Goal: Task Accomplishment & Management: Use online tool/utility

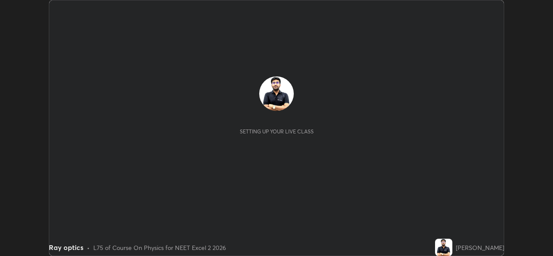
scroll to position [256, 553]
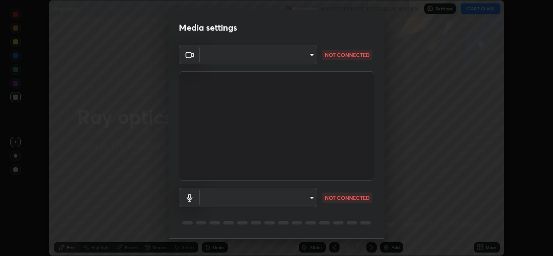
type input "d5dd4d4f0ad50d578cabb58e37a21e958f8cd01c412184e56a13254a0c40bdc7"
type input "36cd9f89a23acff87b04cca3604351d0b29241054667b16386bdc59ab177bbc1"
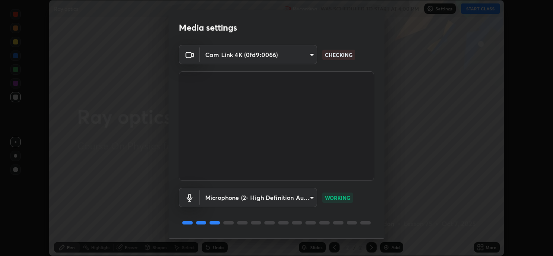
scroll to position [27, 0]
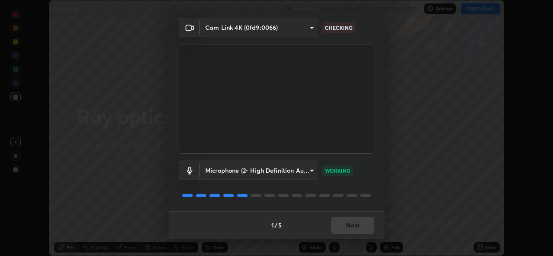
click at [337, 221] on div "1 / 5 Next" at bounding box center [277, 225] width 216 height 28
click at [338, 224] on div "1 / 5 Next" at bounding box center [277, 225] width 216 height 28
click at [341, 223] on div "1 / 5 Next" at bounding box center [277, 225] width 216 height 28
click at [339, 222] on div "1 / 5 Next" at bounding box center [277, 225] width 216 height 28
click at [346, 224] on div "1 / 5 Next" at bounding box center [277, 225] width 216 height 28
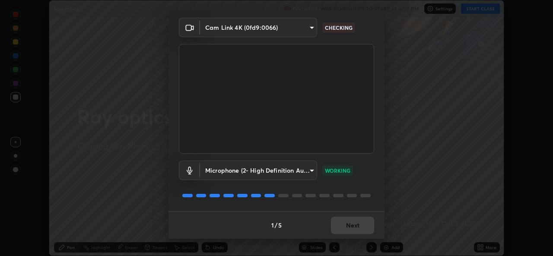
click at [347, 225] on div "1 / 5 Next" at bounding box center [277, 225] width 216 height 28
click at [356, 233] on div "1 / 5 Next" at bounding box center [277, 225] width 216 height 28
click at [351, 235] on div "1 / 5 Next" at bounding box center [277, 225] width 216 height 28
click at [349, 236] on div "1 / 5 Next" at bounding box center [277, 225] width 216 height 28
click at [346, 232] on div "1 / 5 Next" at bounding box center [277, 225] width 216 height 28
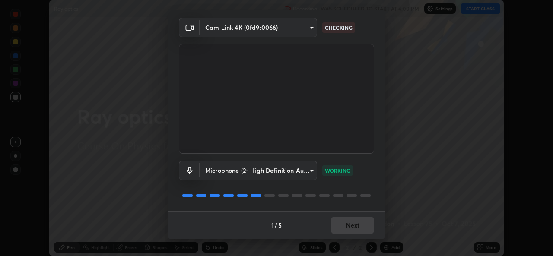
click at [345, 230] on div "1 / 5 Next" at bounding box center [277, 225] width 216 height 28
click at [342, 230] on div "1 / 5 Next" at bounding box center [277, 225] width 216 height 28
click at [342, 231] on div "1 / 5 Next" at bounding box center [277, 225] width 216 height 28
click at [344, 230] on div "1 / 5 Next" at bounding box center [277, 225] width 216 height 28
click at [304, 32] on body "Erase all Ray optics Recording WAS SCHEDULED TO START AT 4:00 PM Settings START…" at bounding box center [276, 128] width 553 height 256
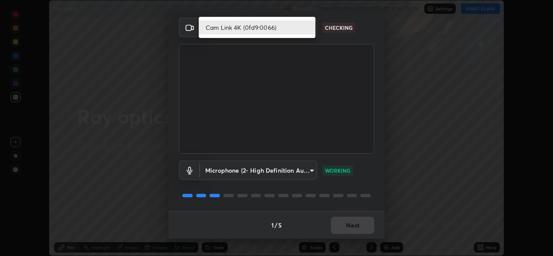
click at [320, 61] on div at bounding box center [276, 128] width 553 height 256
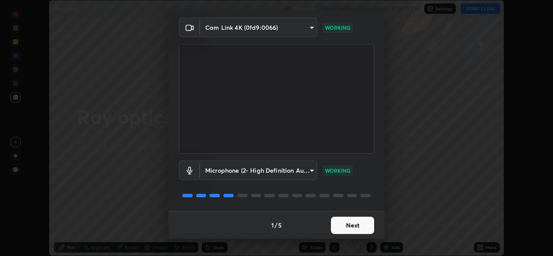
click at [346, 227] on button "Next" at bounding box center [352, 225] width 43 height 17
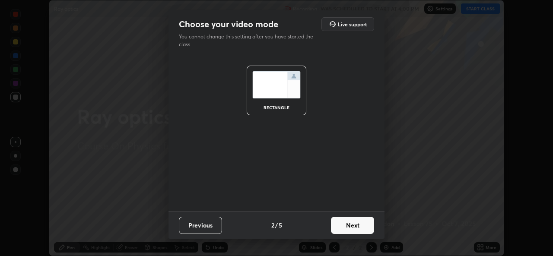
click at [352, 230] on button "Next" at bounding box center [352, 225] width 43 height 17
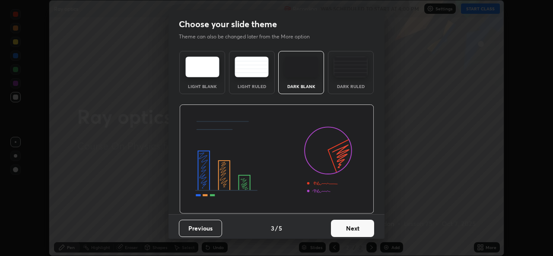
click at [349, 230] on button "Next" at bounding box center [352, 228] width 43 height 17
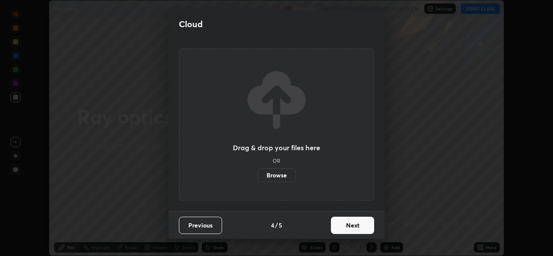
click at [350, 227] on button "Next" at bounding box center [352, 225] width 43 height 17
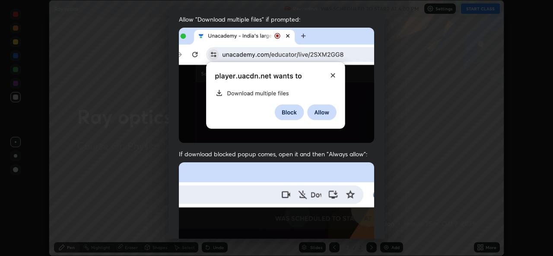
scroll to position [204, 0]
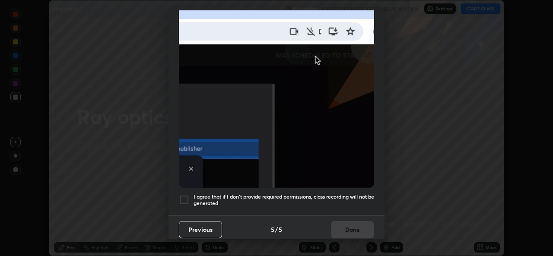
click at [185, 195] on div at bounding box center [184, 200] width 10 height 10
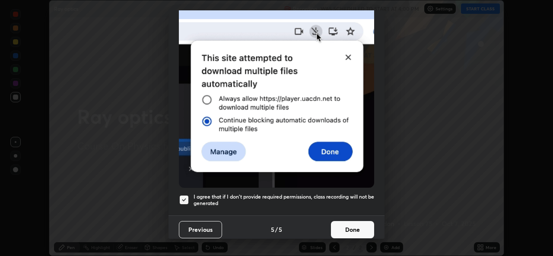
click at [356, 222] on button "Done" at bounding box center [352, 229] width 43 height 17
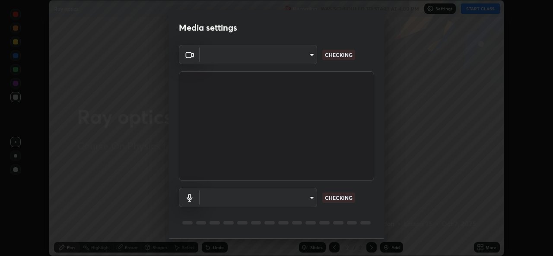
scroll to position [27, 0]
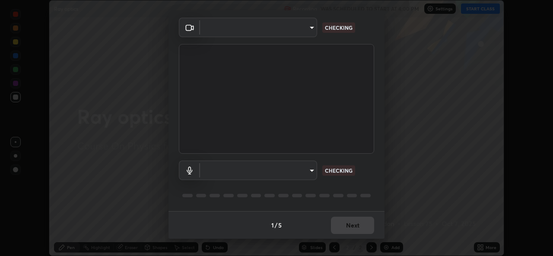
type input "d5dd4d4f0ad50d578cabb58e37a21e958f8cd01c412184e56a13254a0c40bdc7"
type input "36cd9f89a23acff87b04cca3604351d0b29241054667b16386bdc59ab177bbc1"
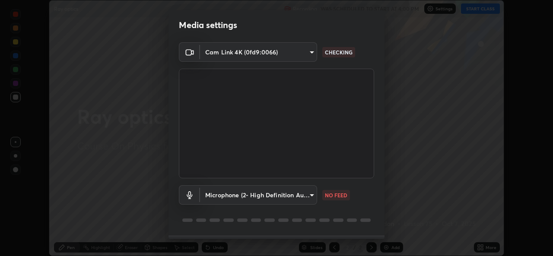
scroll to position [0, 0]
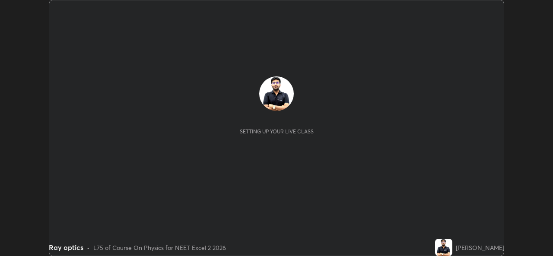
scroll to position [256, 553]
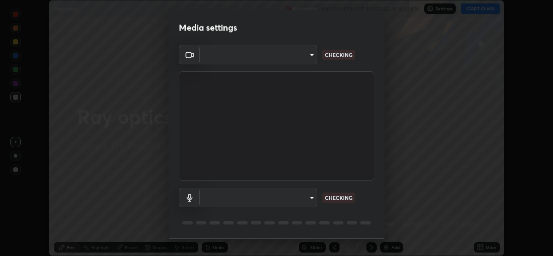
type input "d5dd4d4f0ad50d578cabb58e37a21e958f8cd01c412184e56a13254a0c40bdc7"
type input "36cd9f89a23acff87b04cca3604351d0b29241054667b16386bdc59ab177bbc1"
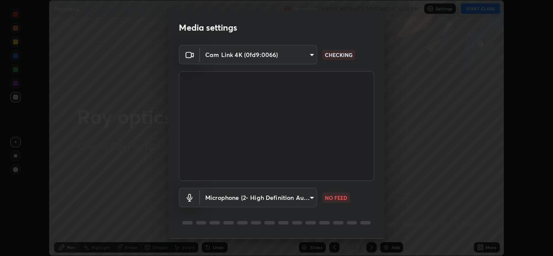
click at [312, 54] on body "Erase all Ray optics Recording WAS SCHEDULED TO START AT 4:00 PM Settings START…" at bounding box center [276, 128] width 553 height 256
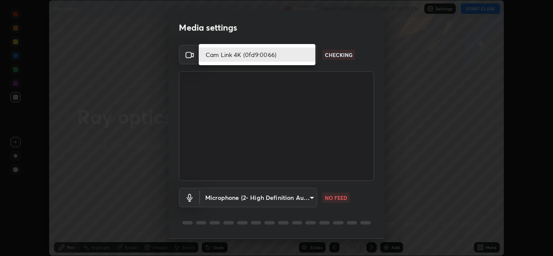
click at [298, 58] on li "Cam Link 4K (0fd9:0066)" at bounding box center [257, 55] width 117 height 14
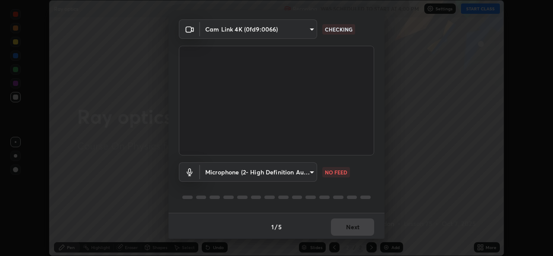
scroll to position [27, 0]
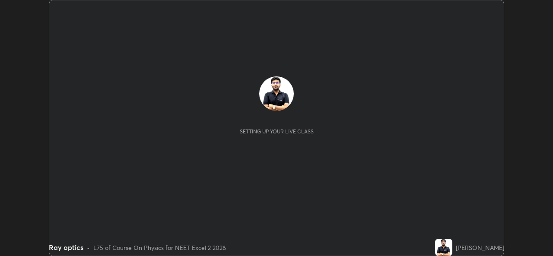
scroll to position [256, 553]
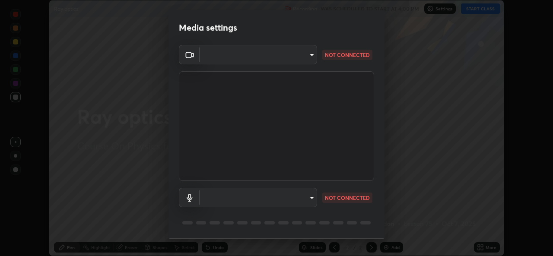
type input "d5dd4d4f0ad50d578cabb58e37a21e958f8cd01c412184e56a13254a0c40bdc7"
type input "36cd9f89a23acff87b04cca3604351d0b29241054667b16386bdc59ab177bbc1"
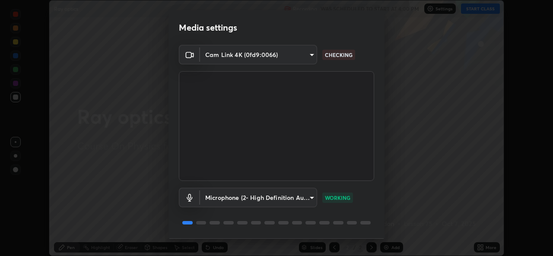
scroll to position [27, 0]
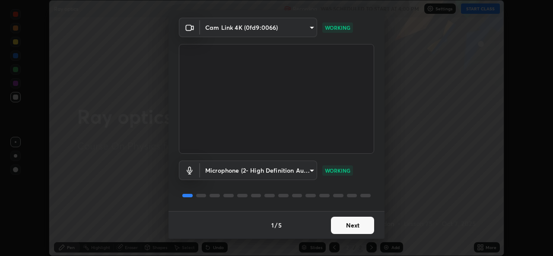
click at [343, 227] on button "Next" at bounding box center [352, 225] width 43 height 17
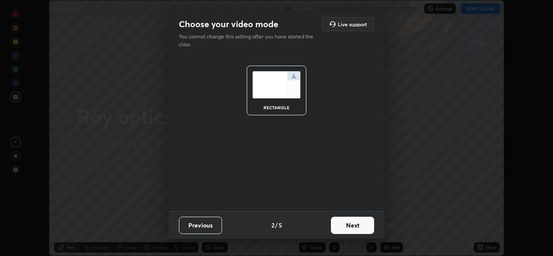
click at [349, 226] on button "Next" at bounding box center [352, 225] width 43 height 17
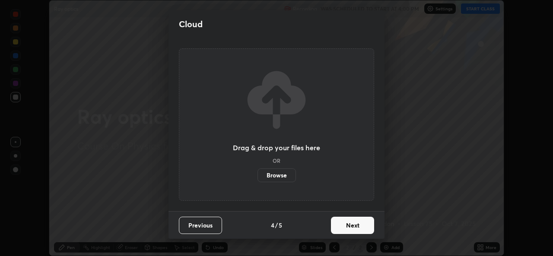
click at [364, 229] on button "Next" at bounding box center [352, 225] width 43 height 17
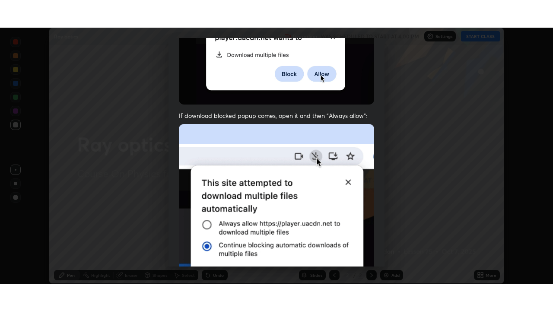
scroll to position [204, 0]
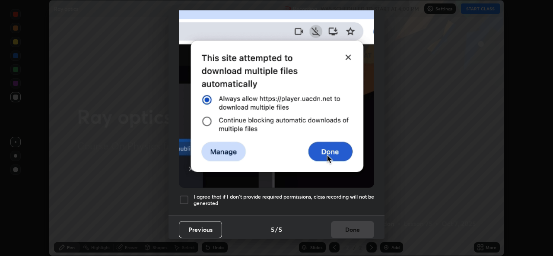
click at [189, 199] on div "I agree that if I don't provide required permissions, class recording will not …" at bounding box center [276, 200] width 195 height 10
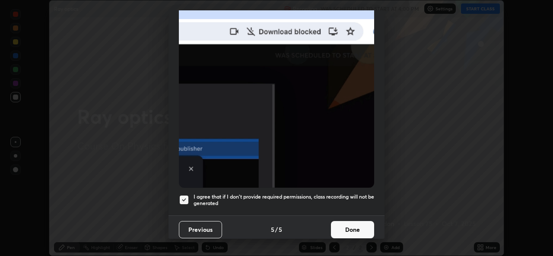
click at [347, 222] on button "Done" at bounding box center [352, 229] width 43 height 17
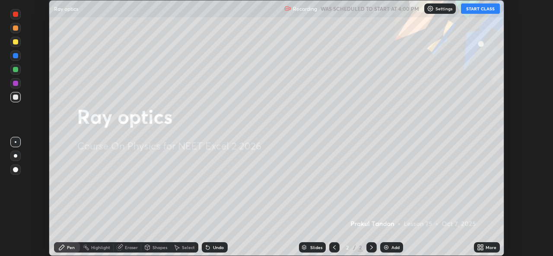
click at [479, 11] on button "START CLASS" at bounding box center [480, 8] width 39 height 10
click at [487, 247] on div "More" at bounding box center [491, 248] width 11 height 4
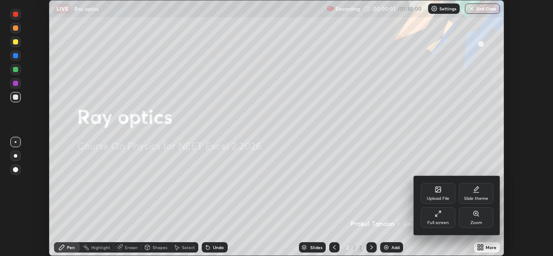
click at [438, 224] on div "Full screen" at bounding box center [439, 223] width 22 height 4
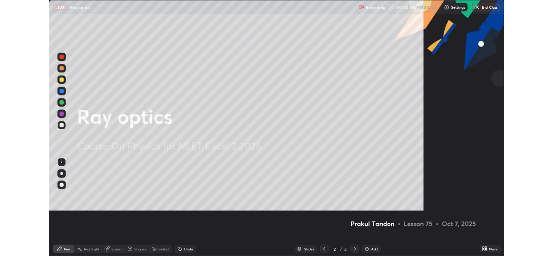
scroll to position [311, 553]
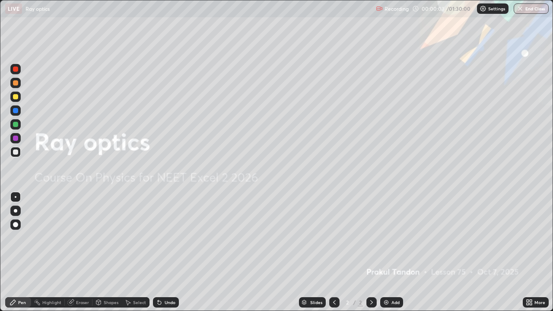
click at [402, 256] on div "Add" at bounding box center [392, 303] width 23 height 10
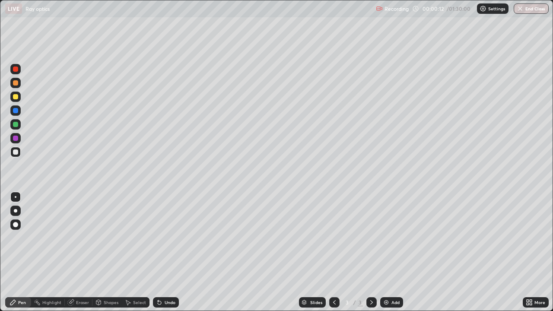
click at [17, 137] on div at bounding box center [15, 138] width 5 height 5
click at [19, 70] on div at bounding box center [15, 69] width 10 height 10
click at [16, 139] on div at bounding box center [15, 138] width 5 height 5
click at [15, 111] on div at bounding box center [15, 110] width 5 height 5
click at [19, 127] on div at bounding box center [15, 124] width 10 height 10
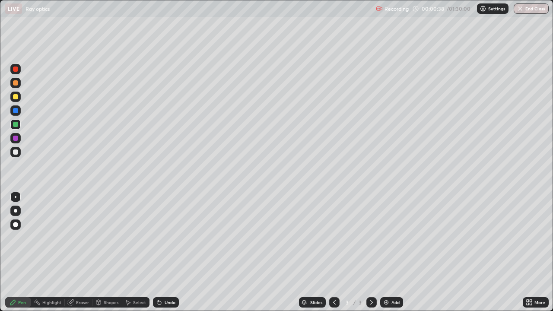
click at [16, 85] on div at bounding box center [15, 82] width 5 height 5
click at [19, 96] on div at bounding box center [15, 97] width 10 height 10
click at [170, 256] on div "Undo" at bounding box center [166, 303] width 26 height 10
click at [170, 256] on div "Undo" at bounding box center [170, 303] width 11 height 4
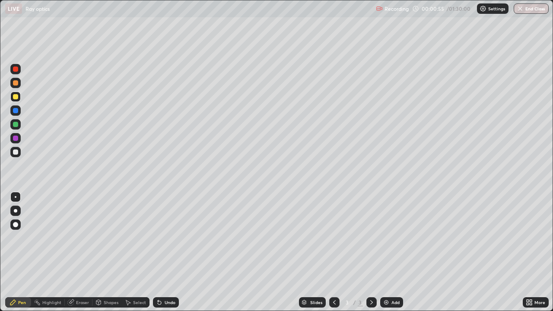
click at [170, 256] on div "Undo" at bounding box center [170, 303] width 11 height 4
click at [166, 256] on div "Undo" at bounding box center [166, 303] width 26 height 10
click at [15, 153] on div at bounding box center [15, 152] width 5 height 5
click at [163, 256] on div "Undo" at bounding box center [166, 303] width 26 height 10
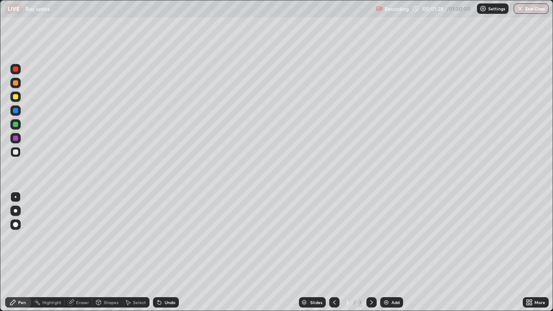
click at [160, 256] on div "Undo" at bounding box center [166, 303] width 26 height 10
click at [161, 256] on div "Undo" at bounding box center [166, 303] width 26 height 10
click at [163, 256] on div "Undo" at bounding box center [166, 303] width 26 height 10
click at [166, 256] on div "Undo" at bounding box center [166, 303] width 26 height 10
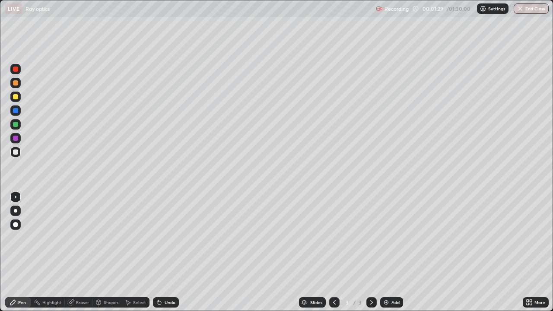
click at [164, 256] on div "Undo" at bounding box center [166, 303] width 26 height 10
click at [166, 256] on div "Undo" at bounding box center [166, 303] width 26 height 10
click at [166, 256] on div "Undo" at bounding box center [170, 303] width 11 height 4
click at [173, 256] on div "Undo" at bounding box center [170, 303] width 11 height 4
click at [396, 256] on div "Add" at bounding box center [396, 303] width 8 height 4
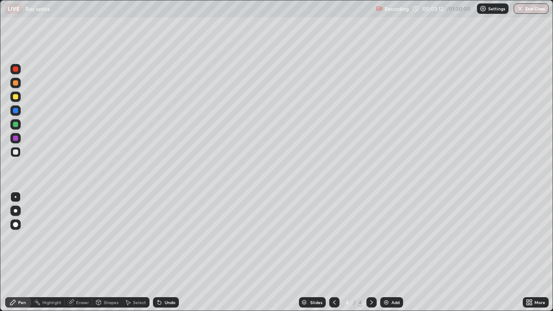
click at [19, 138] on div at bounding box center [15, 138] width 10 height 10
click at [19, 70] on div at bounding box center [15, 69] width 10 height 10
click at [15, 139] on div at bounding box center [15, 138] width 5 height 5
click at [15, 153] on div at bounding box center [15, 152] width 5 height 5
click at [17, 138] on div at bounding box center [15, 138] width 5 height 5
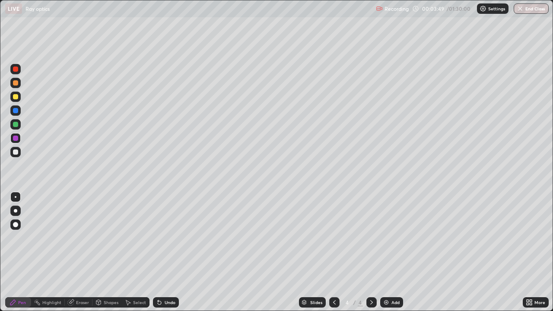
click at [171, 256] on div "Undo" at bounding box center [166, 303] width 26 height 10
click at [173, 256] on div "Undo" at bounding box center [166, 303] width 26 height 10
click at [173, 256] on div "Undo" at bounding box center [170, 303] width 11 height 4
click at [176, 256] on div "Undo" at bounding box center [166, 303] width 26 height 10
click at [20, 69] on div at bounding box center [15, 69] width 10 height 10
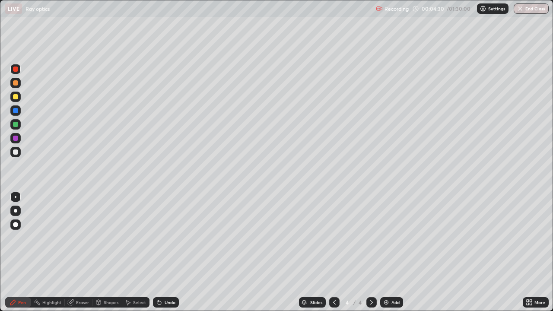
click at [19, 96] on div at bounding box center [15, 97] width 10 height 10
click at [14, 83] on div at bounding box center [15, 82] width 5 height 5
click at [13, 96] on div at bounding box center [15, 96] width 5 height 5
click at [18, 155] on div at bounding box center [15, 152] width 10 height 10
click at [394, 256] on div "Add" at bounding box center [396, 303] width 8 height 4
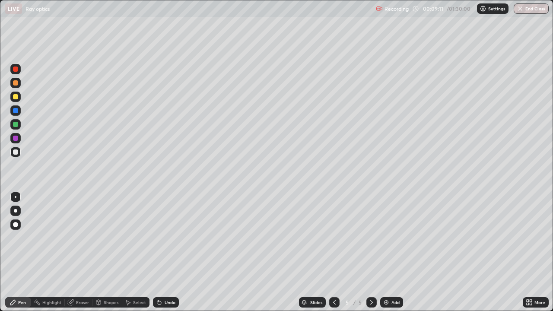
click at [18, 100] on div at bounding box center [15, 97] width 10 height 10
click at [160, 256] on icon at bounding box center [159, 302] width 3 height 3
click at [159, 256] on icon at bounding box center [159, 302] width 3 height 3
click at [161, 256] on icon at bounding box center [159, 302] width 7 height 7
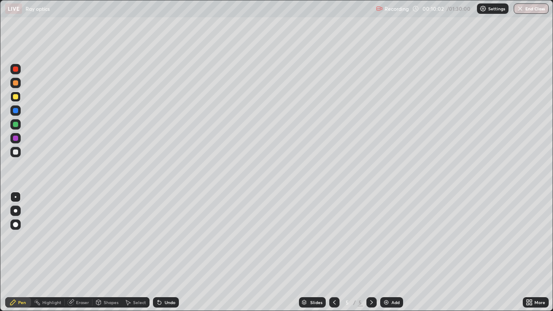
click at [164, 256] on div "Undo" at bounding box center [166, 303] width 26 height 10
click at [165, 256] on div "Undo" at bounding box center [170, 303] width 11 height 4
click at [163, 256] on div "Undo" at bounding box center [166, 303] width 26 height 10
click at [166, 256] on div "Undo" at bounding box center [166, 303] width 26 height 10
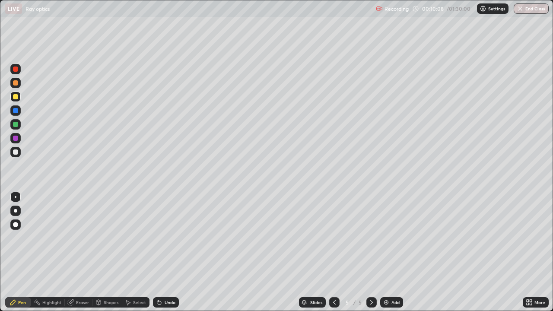
click at [163, 256] on div "Undo" at bounding box center [166, 303] width 26 height 10
click at [165, 256] on div "Undo" at bounding box center [166, 303] width 26 height 10
click at [165, 256] on div "Undo" at bounding box center [170, 303] width 11 height 4
click at [165, 256] on div "Undo" at bounding box center [166, 303] width 26 height 10
click at [166, 256] on div "Undo" at bounding box center [170, 303] width 11 height 4
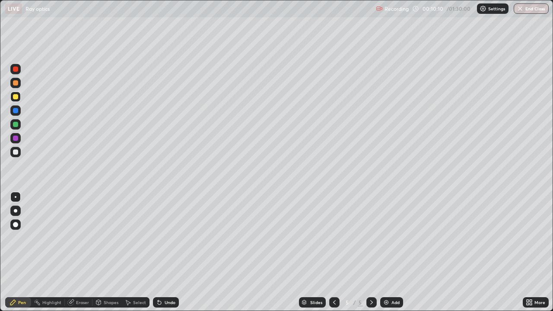
click at [165, 256] on div "Undo" at bounding box center [170, 303] width 11 height 4
click at [170, 256] on div "Undo" at bounding box center [170, 303] width 11 height 4
click at [169, 256] on div "Undo" at bounding box center [166, 303] width 26 height 10
click at [170, 256] on div "Undo" at bounding box center [166, 303] width 26 height 10
click at [171, 256] on div "Undo" at bounding box center [166, 303] width 26 height 10
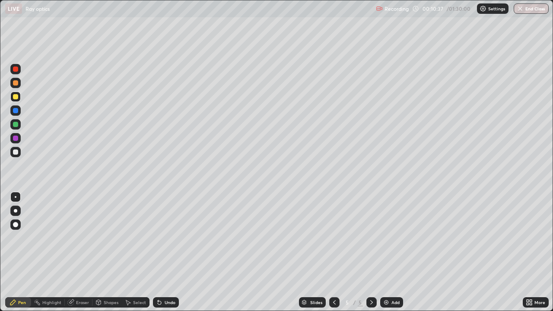
click at [338, 256] on div at bounding box center [335, 303] width 10 height 10
click at [371, 256] on icon at bounding box center [371, 302] width 7 height 7
click at [163, 256] on div "Undo" at bounding box center [166, 303] width 26 height 10
click at [334, 256] on icon at bounding box center [334, 302] width 7 height 7
click at [332, 256] on icon at bounding box center [334, 302] width 7 height 7
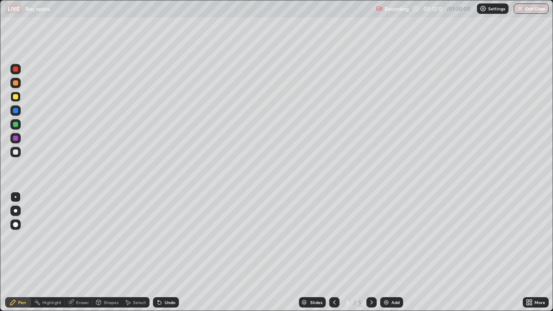
click at [368, 256] on icon at bounding box center [371, 302] width 7 height 7
click at [370, 256] on div at bounding box center [372, 303] width 10 height 10
click at [367, 256] on div at bounding box center [372, 303] width 10 height 10
click at [170, 256] on div "Undo" at bounding box center [170, 303] width 11 height 4
click at [394, 256] on div "Add" at bounding box center [396, 303] width 8 height 4
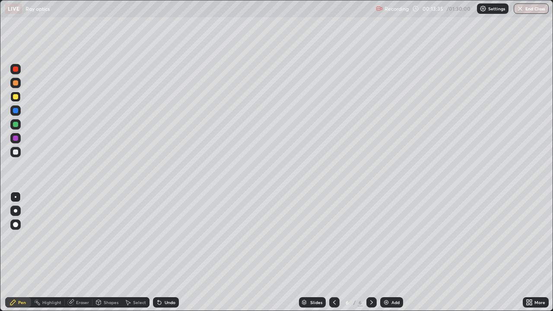
click at [334, 256] on icon at bounding box center [334, 302] width 7 height 7
click at [374, 256] on div at bounding box center [372, 303] width 10 height 10
click at [335, 256] on div at bounding box center [335, 303] width 10 height 10
click at [334, 256] on icon at bounding box center [334, 302] width 7 height 7
click at [372, 256] on icon at bounding box center [371, 302] width 7 height 7
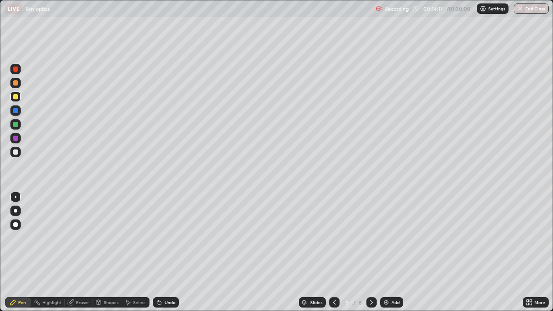
click at [371, 256] on icon at bounding box center [371, 302] width 7 height 7
click at [372, 256] on icon at bounding box center [372, 303] width 3 height 4
click at [333, 256] on icon at bounding box center [334, 303] width 3 height 4
click at [332, 256] on icon at bounding box center [334, 302] width 7 height 7
click at [371, 256] on icon at bounding box center [371, 302] width 7 height 7
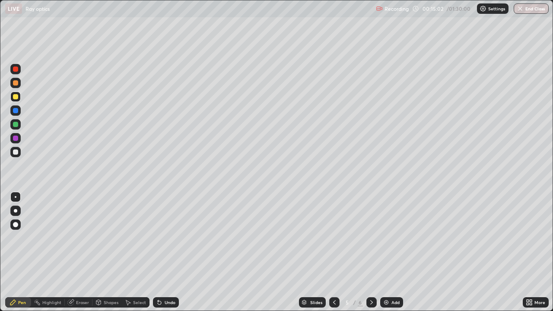
click at [371, 256] on icon at bounding box center [371, 302] width 7 height 7
click at [334, 256] on icon at bounding box center [334, 302] width 7 height 7
click at [371, 256] on icon at bounding box center [371, 302] width 7 height 7
click at [172, 256] on div "Undo" at bounding box center [170, 303] width 11 height 4
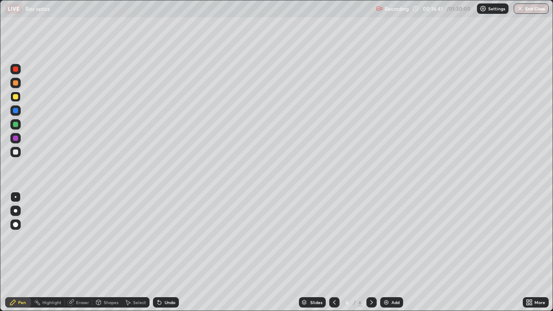
click at [172, 256] on div "Undo" at bounding box center [170, 303] width 11 height 4
click at [173, 256] on div "Undo" at bounding box center [166, 303] width 26 height 10
click at [174, 256] on div "Undo" at bounding box center [166, 303] width 26 height 10
click at [173, 256] on div "Undo" at bounding box center [170, 303] width 11 height 4
click at [172, 256] on div "Undo" at bounding box center [170, 303] width 11 height 4
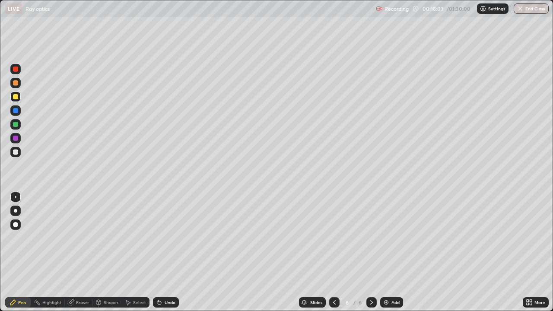
click at [390, 256] on div "Add" at bounding box center [392, 303] width 23 height 10
click at [21, 150] on div at bounding box center [16, 152] width 14 height 14
click at [170, 256] on div "Undo" at bounding box center [170, 303] width 11 height 4
click at [15, 97] on div at bounding box center [15, 96] width 5 height 5
click at [166, 256] on div "Undo" at bounding box center [166, 303] width 26 height 10
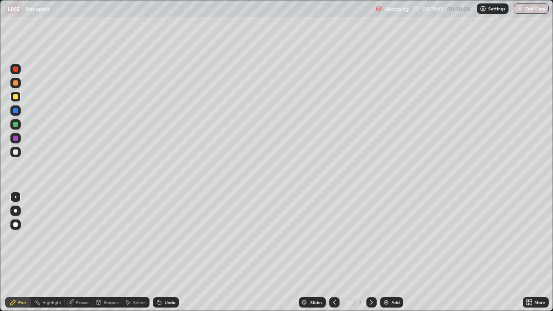
click at [165, 256] on div "Undo" at bounding box center [170, 303] width 11 height 4
click at [16, 151] on div at bounding box center [15, 152] width 5 height 5
click at [392, 256] on div "Add" at bounding box center [396, 303] width 8 height 4
click at [165, 256] on div "Undo" at bounding box center [166, 303] width 26 height 10
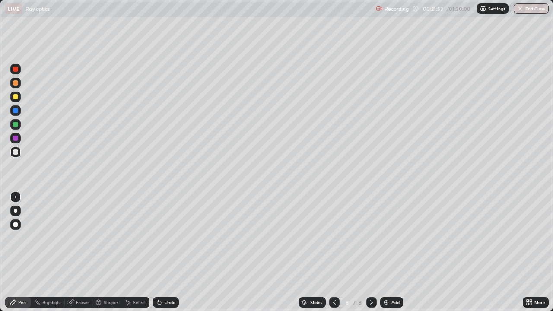
click at [19, 99] on div at bounding box center [15, 97] width 10 height 10
click at [169, 256] on div "Undo" at bounding box center [170, 303] width 11 height 4
click at [394, 256] on div "Add" at bounding box center [396, 303] width 8 height 4
click at [15, 154] on div at bounding box center [15, 152] width 5 height 5
click at [168, 256] on div "Undo" at bounding box center [170, 303] width 11 height 4
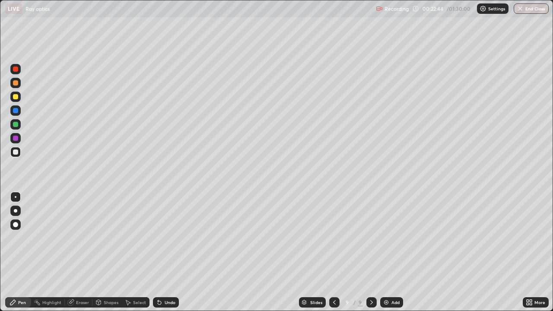
click at [160, 256] on icon at bounding box center [159, 302] width 7 height 7
click at [163, 256] on div "Undo" at bounding box center [166, 303] width 26 height 10
click at [161, 256] on div "Undo" at bounding box center [166, 303] width 26 height 10
click at [158, 256] on icon at bounding box center [159, 302] width 3 height 3
click at [165, 256] on div "Undo" at bounding box center [170, 303] width 11 height 4
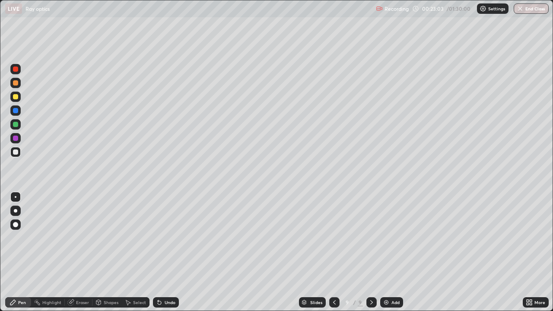
click at [174, 256] on div "Undo" at bounding box center [170, 303] width 11 height 4
click at [17, 69] on div at bounding box center [15, 69] width 5 height 5
click at [16, 137] on div at bounding box center [15, 138] width 5 height 5
click at [165, 256] on div "Undo" at bounding box center [166, 303] width 26 height 10
click at [168, 256] on div "Undo" at bounding box center [170, 303] width 11 height 4
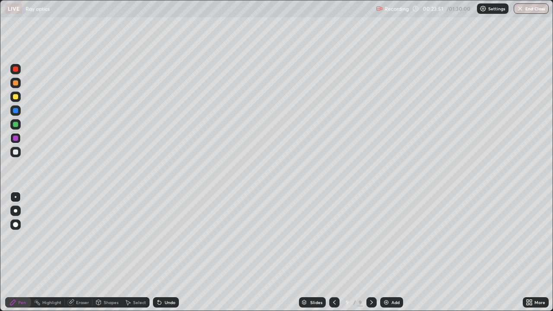
click at [166, 256] on div "Undo" at bounding box center [170, 303] width 11 height 4
click at [158, 256] on icon at bounding box center [159, 302] width 3 height 3
click at [163, 256] on div "Undo" at bounding box center [166, 303] width 26 height 10
click at [165, 256] on div "Undo" at bounding box center [166, 303] width 26 height 10
click at [163, 256] on div "Undo" at bounding box center [166, 303] width 26 height 10
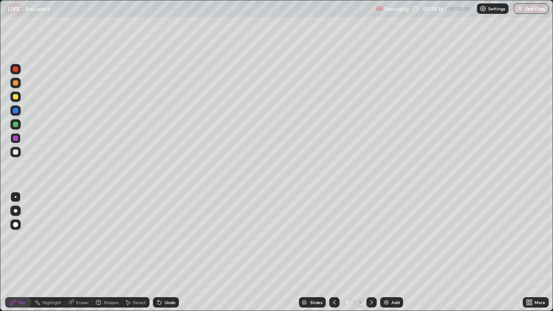
click at [162, 256] on div "Undo" at bounding box center [166, 303] width 26 height 10
click at [163, 256] on div "Undo" at bounding box center [166, 303] width 26 height 10
click at [16, 67] on div at bounding box center [15, 69] width 5 height 5
click at [15, 98] on div at bounding box center [15, 96] width 5 height 5
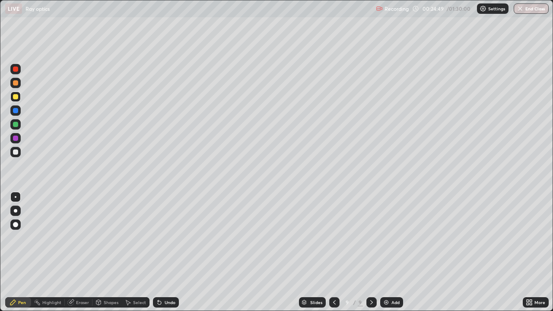
click at [163, 256] on div "Undo" at bounding box center [166, 303] width 26 height 10
click at [169, 256] on div "Undo" at bounding box center [170, 303] width 11 height 4
click at [167, 256] on div "Undo" at bounding box center [170, 303] width 11 height 4
click at [19, 138] on div at bounding box center [15, 138] width 10 height 10
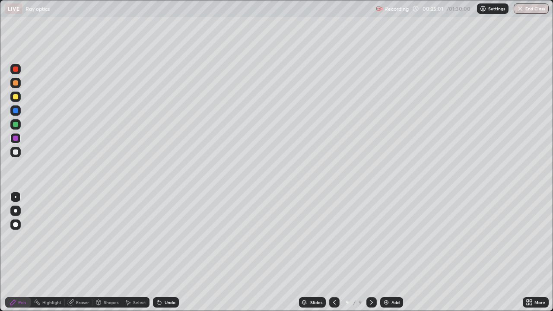
click at [165, 256] on div "Undo" at bounding box center [170, 303] width 11 height 4
click at [19, 73] on div at bounding box center [15, 69] width 10 height 10
click at [18, 139] on div at bounding box center [15, 138] width 5 height 5
click at [16, 84] on div at bounding box center [15, 82] width 5 height 5
click at [14, 157] on div at bounding box center [15, 152] width 10 height 10
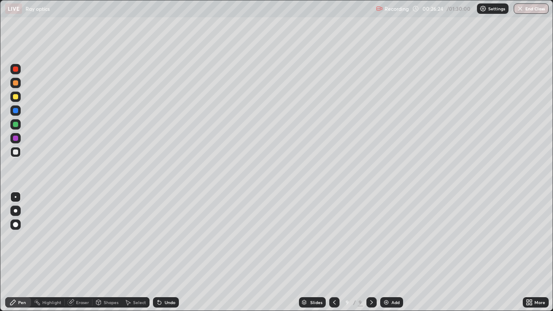
click at [20, 140] on div at bounding box center [15, 138] width 10 height 10
click at [170, 256] on div "Undo" at bounding box center [170, 303] width 11 height 4
click at [19, 72] on div at bounding box center [15, 69] width 10 height 10
click at [171, 256] on div "Undo" at bounding box center [170, 303] width 11 height 4
click at [168, 256] on div "Undo" at bounding box center [166, 303] width 26 height 10
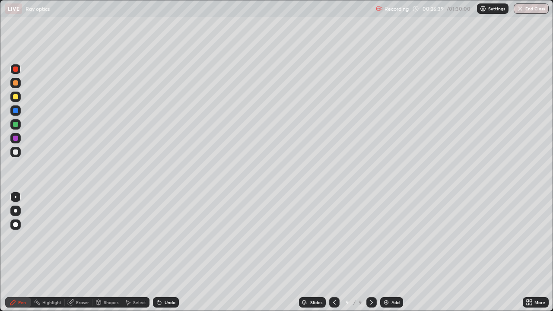
click at [166, 256] on div "Undo" at bounding box center [166, 303] width 26 height 10
click at [169, 256] on div "Undo" at bounding box center [166, 303] width 26 height 10
click at [168, 256] on div "Undo" at bounding box center [170, 303] width 11 height 4
click at [167, 256] on div "Undo" at bounding box center [166, 303] width 26 height 10
click at [168, 256] on div "Undo" at bounding box center [166, 303] width 26 height 10
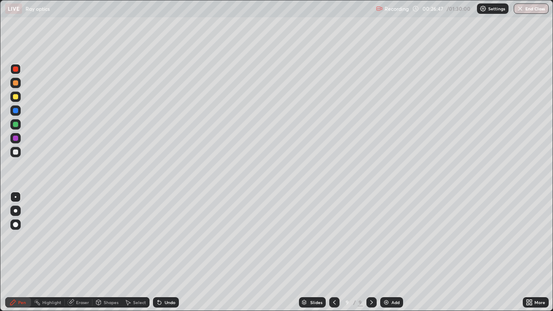
click at [16, 137] on div at bounding box center [15, 138] width 5 height 5
click at [19, 99] on div at bounding box center [15, 97] width 10 height 10
click at [20, 139] on div at bounding box center [15, 138] width 10 height 10
click at [16, 69] on div at bounding box center [15, 69] width 5 height 5
click at [16, 138] on div at bounding box center [15, 138] width 5 height 5
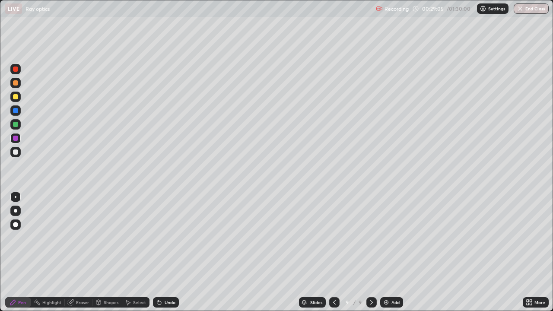
click at [19, 70] on div at bounding box center [15, 69] width 10 height 10
click at [13, 156] on div at bounding box center [15, 152] width 10 height 10
click at [14, 98] on div at bounding box center [15, 96] width 5 height 5
click at [165, 256] on div "Undo" at bounding box center [170, 303] width 11 height 4
click at [158, 256] on icon at bounding box center [159, 302] width 3 height 3
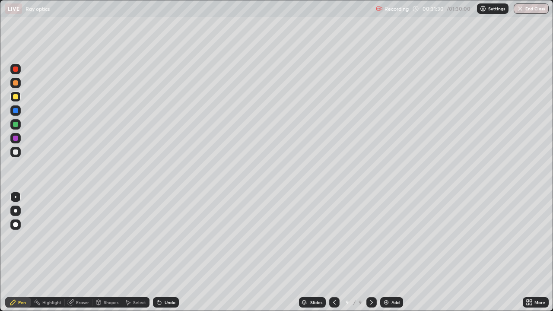
click at [160, 256] on icon at bounding box center [159, 302] width 3 height 3
click at [397, 256] on div "Add" at bounding box center [392, 303] width 23 height 10
click at [16, 152] on div at bounding box center [15, 152] width 5 height 5
click at [172, 256] on div "Undo" at bounding box center [170, 303] width 11 height 4
click at [16, 125] on div at bounding box center [15, 124] width 5 height 5
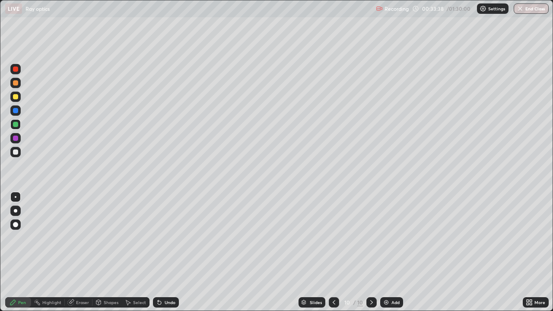
click at [15, 136] on div at bounding box center [15, 138] width 5 height 5
click at [19, 67] on div at bounding box center [15, 69] width 10 height 10
click at [171, 256] on div "Undo" at bounding box center [166, 303] width 26 height 10
click at [170, 256] on div "Undo" at bounding box center [170, 303] width 11 height 4
click at [169, 256] on div "Undo" at bounding box center [166, 303] width 26 height 10
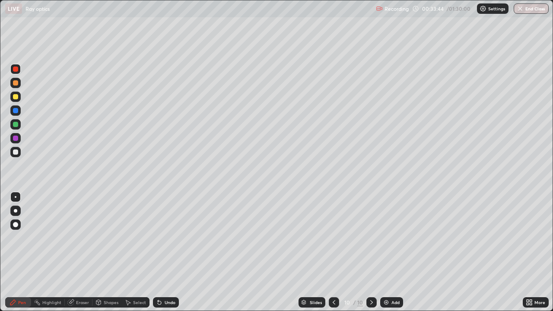
click at [167, 256] on div "Undo" at bounding box center [166, 303] width 26 height 10
click at [16, 138] on div at bounding box center [15, 138] width 5 height 5
click at [17, 67] on div at bounding box center [15, 69] width 5 height 5
click at [16, 138] on div at bounding box center [15, 138] width 5 height 5
click at [168, 256] on div "Undo" at bounding box center [170, 303] width 11 height 4
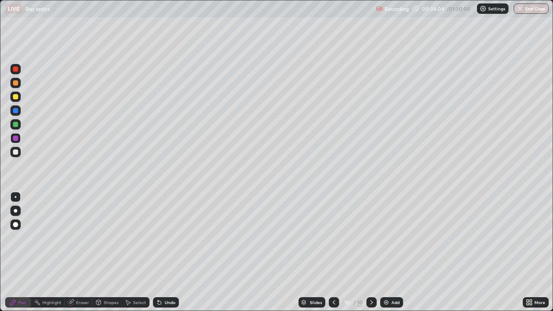
click at [19, 70] on div at bounding box center [15, 69] width 10 height 10
click at [19, 154] on div at bounding box center [15, 152] width 10 height 10
click at [16, 98] on div at bounding box center [15, 96] width 5 height 5
click at [14, 153] on div at bounding box center [15, 152] width 5 height 5
click at [16, 98] on div at bounding box center [15, 96] width 5 height 5
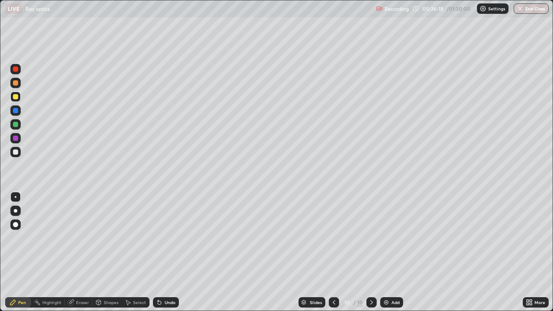
click at [16, 84] on div at bounding box center [15, 82] width 5 height 5
click at [15, 96] on div at bounding box center [15, 96] width 5 height 5
click at [170, 256] on div "Undo" at bounding box center [166, 303] width 26 height 10
click at [169, 256] on div "Undo" at bounding box center [170, 303] width 11 height 4
click at [168, 256] on div "Undo" at bounding box center [170, 303] width 11 height 4
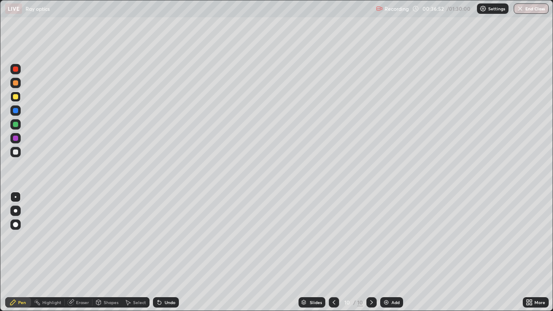
click at [169, 256] on div "Undo" at bounding box center [170, 303] width 11 height 4
click at [168, 256] on div "Undo" at bounding box center [170, 303] width 11 height 4
click at [166, 256] on div "Undo" at bounding box center [170, 303] width 11 height 4
click at [165, 256] on div "Undo" at bounding box center [170, 303] width 11 height 4
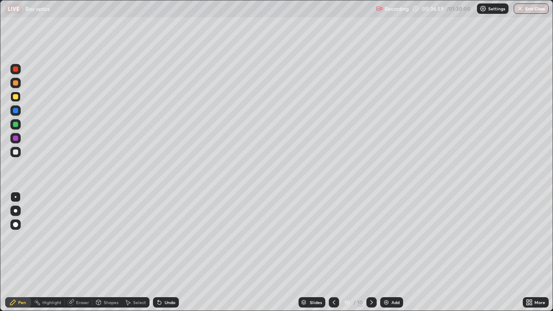
click at [16, 152] on div at bounding box center [15, 152] width 5 height 5
click at [15, 95] on div at bounding box center [15, 96] width 5 height 5
click at [167, 256] on div "Undo" at bounding box center [170, 303] width 11 height 4
click at [15, 80] on div at bounding box center [15, 83] width 10 height 10
click at [334, 256] on icon at bounding box center [334, 302] width 7 height 7
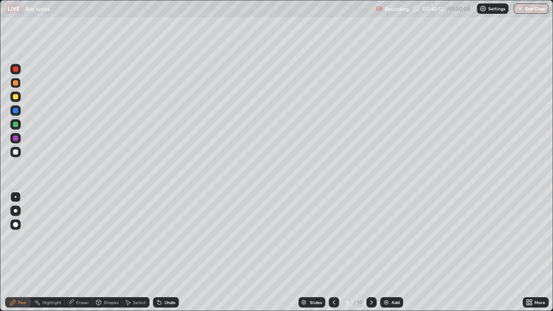
click at [16, 69] on div at bounding box center [15, 69] width 5 height 5
click at [371, 256] on icon at bounding box center [371, 302] width 7 height 7
click at [392, 256] on div "Add" at bounding box center [396, 303] width 8 height 4
click at [17, 100] on div at bounding box center [15, 97] width 10 height 10
click at [81, 256] on div "Eraser" at bounding box center [82, 303] width 13 height 4
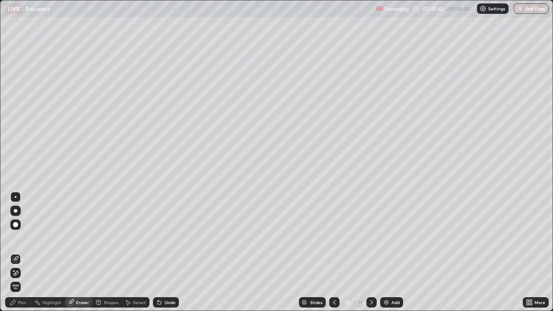
click at [16, 256] on icon at bounding box center [13, 302] width 7 height 7
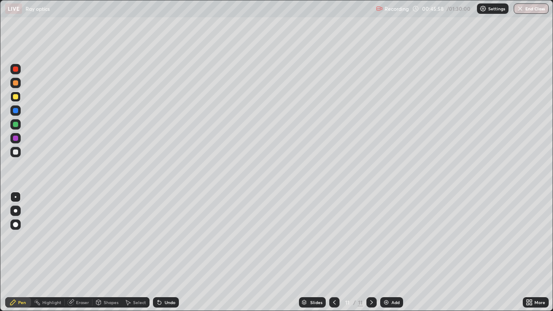
click at [165, 256] on div "Undo" at bounding box center [170, 303] width 11 height 4
click at [161, 256] on icon at bounding box center [159, 302] width 7 height 7
click at [165, 256] on div "Undo" at bounding box center [170, 303] width 11 height 4
click at [163, 256] on div "Undo" at bounding box center [166, 303] width 26 height 10
click at [158, 256] on icon at bounding box center [159, 302] width 3 height 3
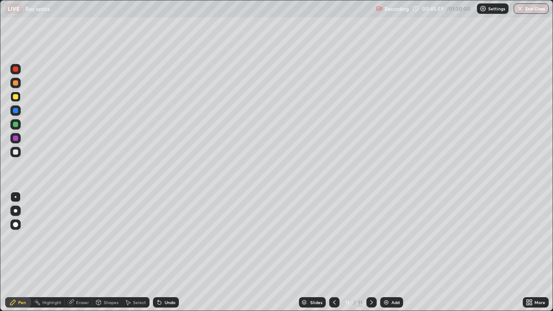
click at [167, 256] on div "Undo" at bounding box center [166, 303] width 26 height 10
click at [163, 256] on div "Undo" at bounding box center [166, 303] width 26 height 10
click at [400, 256] on div "Add" at bounding box center [392, 303] width 23 height 10
click at [167, 256] on div "Undo" at bounding box center [166, 303] width 26 height 10
click at [163, 256] on div "Undo" at bounding box center [166, 303] width 26 height 10
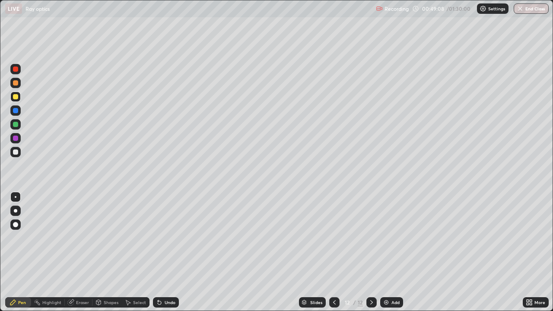
click at [158, 256] on icon at bounding box center [159, 302] width 3 height 3
click at [161, 256] on icon at bounding box center [159, 302] width 7 height 7
click at [155, 256] on div "Undo" at bounding box center [166, 303] width 26 height 10
click at [158, 256] on icon at bounding box center [159, 302] width 3 height 3
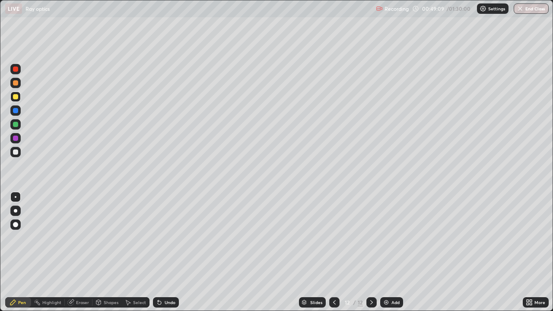
click at [158, 256] on icon at bounding box center [159, 302] width 3 height 3
click at [160, 256] on icon at bounding box center [159, 302] width 7 height 7
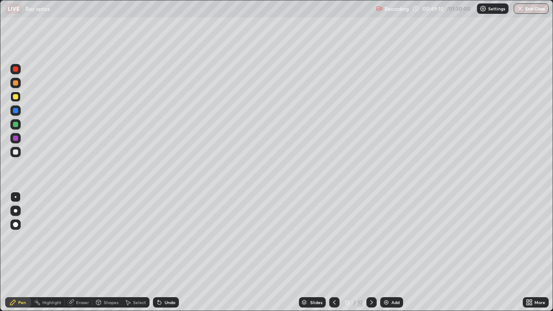
click at [160, 256] on icon at bounding box center [159, 302] width 3 height 3
click at [158, 256] on icon at bounding box center [159, 302] width 3 height 3
click at [165, 256] on div "Undo" at bounding box center [170, 303] width 11 height 4
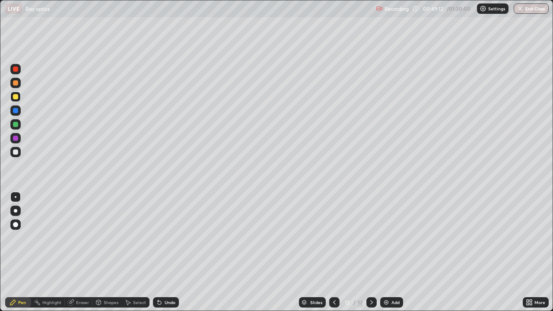
click at [165, 256] on div "Undo" at bounding box center [170, 303] width 11 height 4
click at [161, 256] on div "Undo" at bounding box center [166, 303] width 26 height 10
click at [163, 256] on div "Undo" at bounding box center [166, 303] width 26 height 10
click at [164, 256] on div "Undo" at bounding box center [166, 303] width 26 height 10
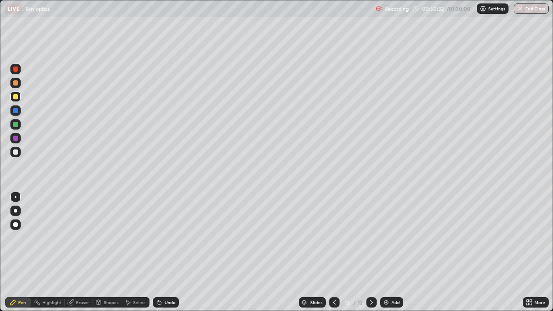
click at [164, 256] on div "Undo" at bounding box center [166, 303] width 26 height 10
click at [165, 256] on div "Undo" at bounding box center [170, 303] width 11 height 4
click at [166, 256] on div "Undo" at bounding box center [170, 303] width 11 height 4
click at [163, 256] on div "Undo" at bounding box center [166, 303] width 26 height 10
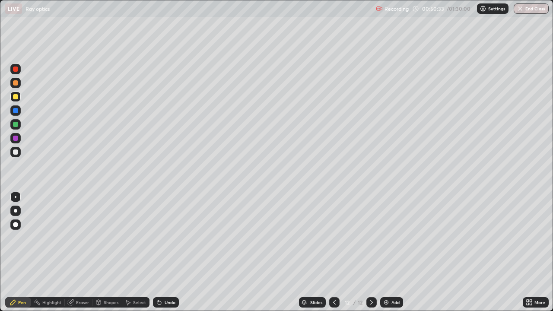
click at [163, 256] on div "Undo" at bounding box center [166, 303] width 26 height 10
click at [400, 256] on div "Add" at bounding box center [392, 303] width 23 height 10
click at [16, 155] on div at bounding box center [15, 152] width 10 height 10
click at [333, 256] on icon at bounding box center [334, 302] width 7 height 7
click at [19, 99] on div at bounding box center [15, 97] width 10 height 10
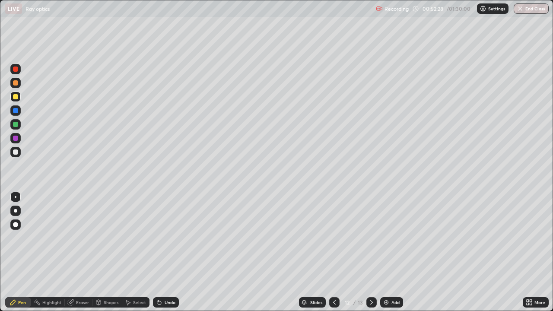
click at [371, 256] on icon at bounding box center [371, 302] width 7 height 7
click at [14, 156] on div at bounding box center [15, 152] width 10 height 10
click at [107, 256] on div "Shapes" at bounding box center [111, 303] width 15 height 4
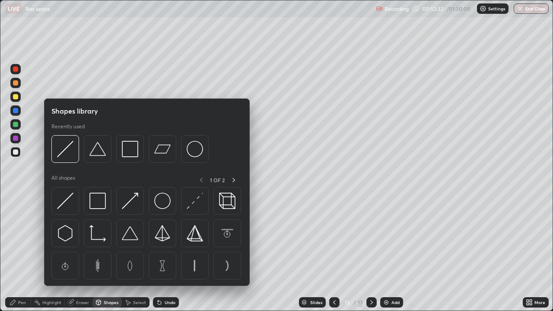
click at [78, 256] on div "Eraser" at bounding box center [79, 303] width 28 height 10
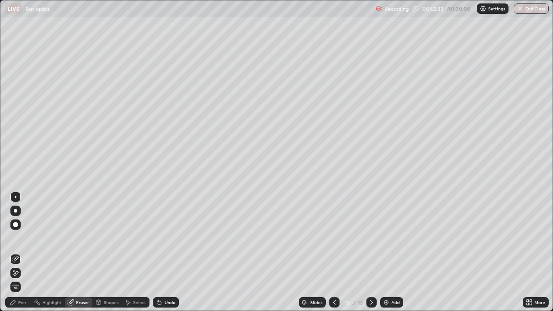
click at [18, 256] on div "Pen" at bounding box center [18, 303] width 26 height 10
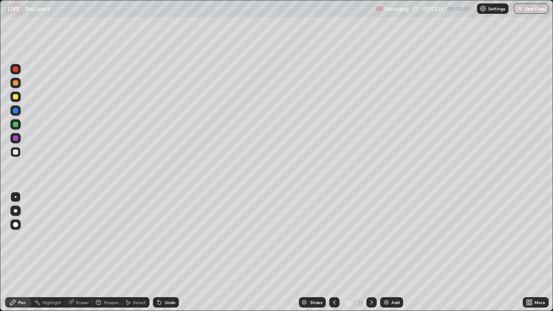
click at [15, 152] on div at bounding box center [15, 152] width 5 height 5
click at [163, 256] on div "Undo" at bounding box center [166, 303] width 26 height 10
click at [15, 97] on div at bounding box center [15, 96] width 5 height 5
click at [16, 72] on div at bounding box center [15, 69] width 10 height 10
click at [13, 151] on div at bounding box center [15, 152] width 5 height 5
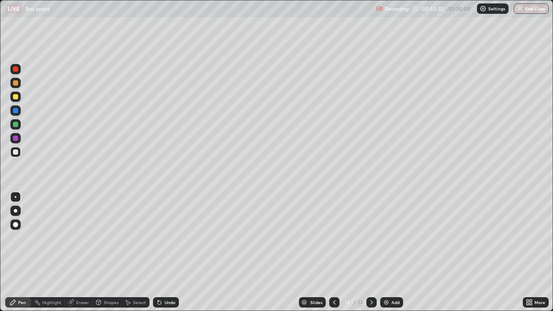
click at [15, 96] on div at bounding box center [15, 96] width 5 height 5
click at [333, 256] on icon at bounding box center [334, 302] width 7 height 7
click at [370, 256] on icon at bounding box center [371, 302] width 7 height 7
click at [166, 256] on div "Undo" at bounding box center [170, 303] width 11 height 4
click at [166, 256] on div "Undo" at bounding box center [166, 303] width 26 height 10
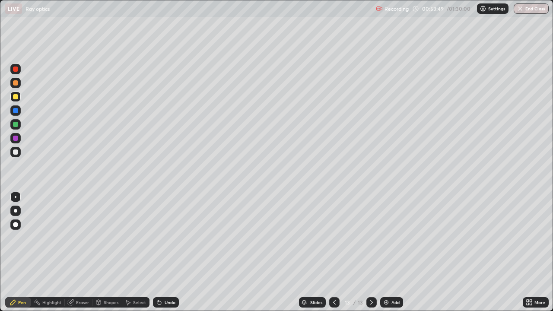
click at [164, 256] on div "Undo" at bounding box center [166, 303] width 26 height 10
click at [162, 256] on div "Undo" at bounding box center [166, 303] width 26 height 10
click at [163, 256] on div "Undo" at bounding box center [166, 303] width 26 height 10
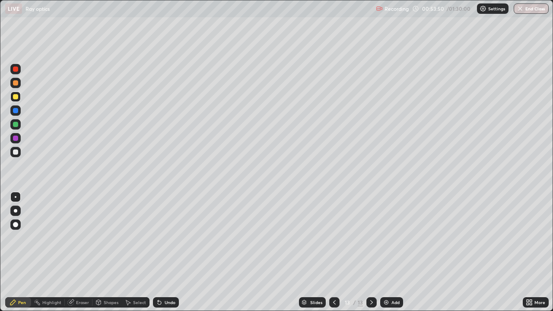
click at [165, 256] on div "Undo" at bounding box center [170, 303] width 11 height 4
click at [158, 256] on icon at bounding box center [159, 302] width 3 height 3
click at [166, 256] on div "Undo" at bounding box center [166, 303] width 26 height 10
click at [15, 125] on div at bounding box center [15, 124] width 5 height 5
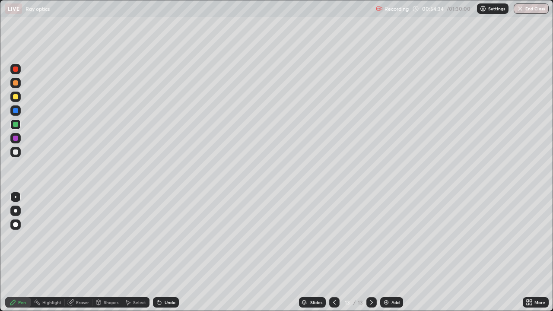
click at [20, 152] on div at bounding box center [15, 152] width 10 height 10
click at [169, 256] on div "Undo" at bounding box center [166, 303] width 26 height 10
click at [20, 97] on div at bounding box center [15, 97] width 10 height 10
click at [17, 80] on div at bounding box center [15, 83] width 10 height 10
click at [163, 256] on div "Undo" at bounding box center [166, 303] width 26 height 10
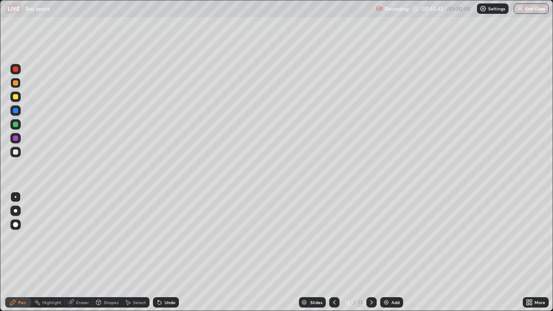
click at [164, 256] on div "Undo" at bounding box center [166, 303] width 26 height 10
click at [163, 256] on div "Undo" at bounding box center [166, 303] width 26 height 10
click at [162, 256] on div "Undo" at bounding box center [166, 303] width 26 height 10
click at [161, 256] on icon at bounding box center [159, 302] width 7 height 7
click at [162, 256] on div "Undo" at bounding box center [166, 303] width 26 height 10
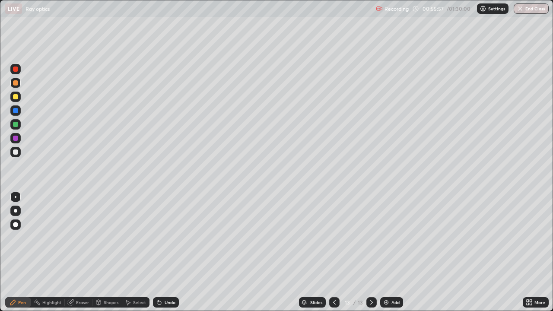
click at [15, 97] on div at bounding box center [15, 96] width 5 height 5
click at [393, 256] on div "Add" at bounding box center [396, 303] width 8 height 4
click at [15, 153] on div at bounding box center [15, 152] width 5 height 5
click at [13, 96] on div at bounding box center [15, 96] width 5 height 5
click at [20, 67] on div at bounding box center [15, 69] width 10 height 10
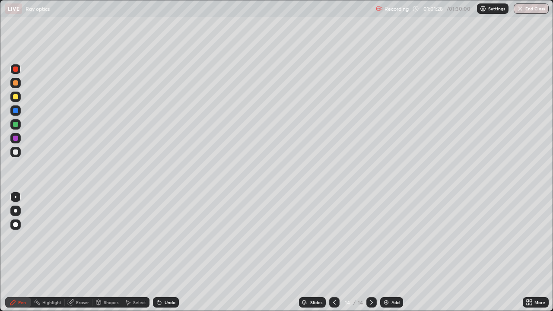
click at [333, 256] on icon at bounding box center [334, 302] width 7 height 7
click at [371, 256] on icon at bounding box center [371, 302] width 7 height 7
click at [16, 123] on div at bounding box center [15, 124] width 5 height 5
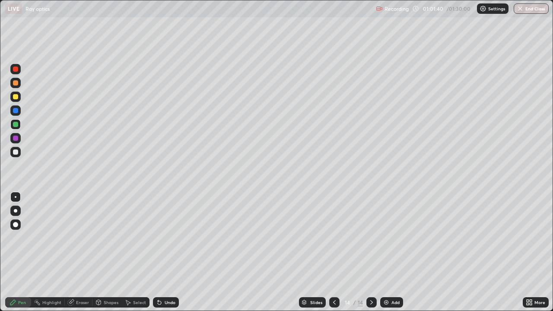
click at [16, 139] on div at bounding box center [15, 138] width 5 height 5
click at [158, 256] on icon at bounding box center [158, 301] width 1 height 1
click at [162, 256] on div "Undo" at bounding box center [166, 303] width 26 height 10
click at [163, 256] on div "Undo" at bounding box center [166, 303] width 26 height 10
click at [165, 256] on div "Undo" at bounding box center [170, 303] width 11 height 4
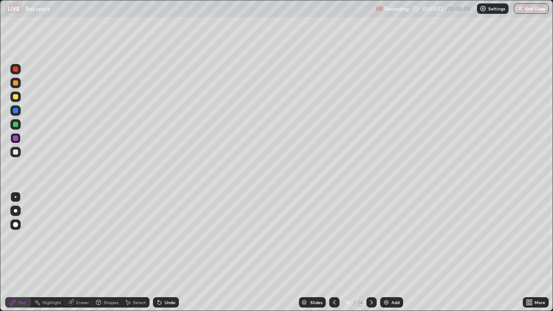
click at [160, 256] on icon at bounding box center [159, 302] width 3 height 3
click at [158, 256] on icon at bounding box center [159, 302] width 3 height 3
click at [161, 256] on icon at bounding box center [159, 302] width 7 height 7
click at [162, 256] on div "Undo" at bounding box center [166, 303] width 26 height 10
click at [165, 256] on div "Undo" at bounding box center [170, 303] width 11 height 4
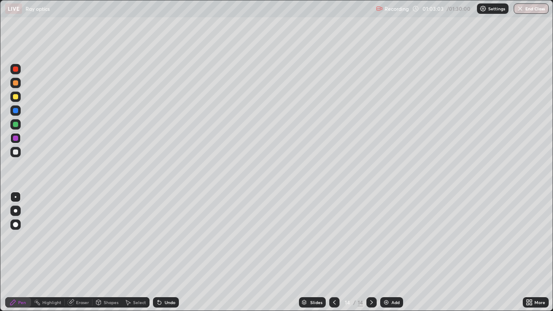
click at [163, 256] on div "Undo" at bounding box center [166, 303] width 26 height 10
click at [165, 256] on div "Undo" at bounding box center [170, 303] width 11 height 4
click at [166, 256] on div "Undo" at bounding box center [170, 303] width 11 height 4
click at [165, 256] on div "Undo" at bounding box center [170, 303] width 11 height 4
click at [166, 256] on div "Undo" at bounding box center [166, 303] width 26 height 10
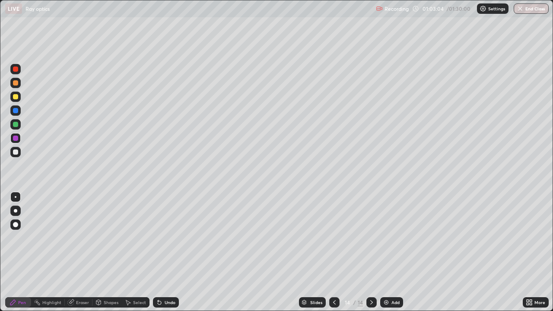
click at [166, 256] on div "Undo" at bounding box center [170, 303] width 11 height 4
click at [169, 256] on div "Undo" at bounding box center [170, 303] width 11 height 4
click at [168, 256] on div "Undo" at bounding box center [166, 303] width 26 height 10
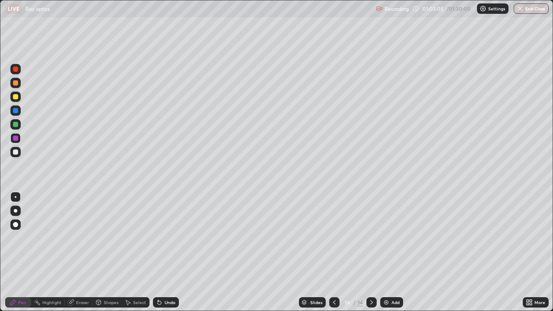
click at [163, 256] on div "Undo" at bounding box center [166, 303] width 26 height 10
click at [164, 256] on div "Undo" at bounding box center [166, 303] width 26 height 10
click at [165, 256] on div "Undo" at bounding box center [166, 303] width 26 height 10
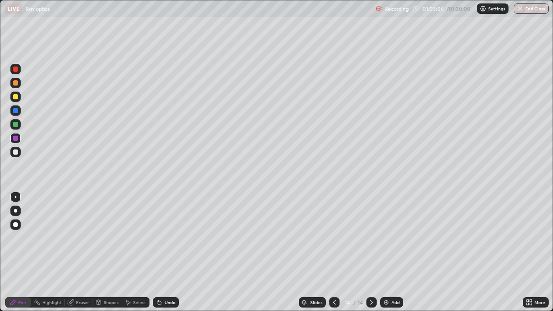
click at [165, 256] on div "Undo" at bounding box center [166, 303] width 26 height 10
click at [164, 256] on div "Undo" at bounding box center [166, 303] width 26 height 10
click at [167, 256] on div "Undo" at bounding box center [166, 303] width 26 height 10
click at [169, 256] on div "Undo" at bounding box center [170, 303] width 11 height 4
click at [171, 256] on div "Undo" at bounding box center [170, 303] width 11 height 4
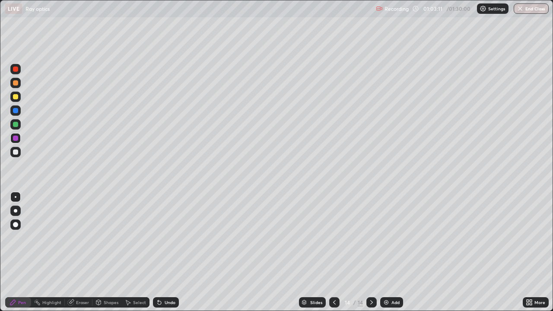
click at [166, 256] on div "Undo" at bounding box center [166, 303] width 26 height 10
click at [171, 256] on div "Undo" at bounding box center [170, 303] width 11 height 4
click at [173, 256] on div "Undo" at bounding box center [170, 303] width 11 height 4
click at [169, 256] on div "Undo" at bounding box center [170, 303] width 11 height 4
click at [165, 256] on div "Undo" at bounding box center [166, 303] width 26 height 10
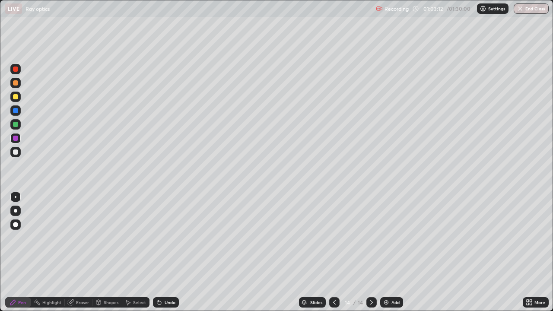
click at [169, 256] on div "Undo" at bounding box center [170, 303] width 11 height 4
click at [174, 256] on div "Undo" at bounding box center [166, 303] width 26 height 10
click at [399, 256] on div "Add" at bounding box center [392, 303] width 23 height 10
click at [19, 153] on div at bounding box center [15, 152] width 10 height 10
click at [334, 256] on icon at bounding box center [334, 302] width 7 height 7
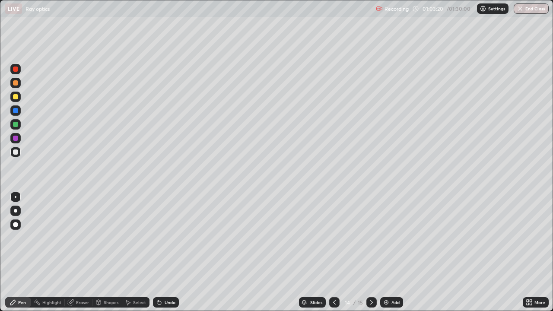
click at [371, 256] on icon at bounding box center [371, 302] width 7 height 7
click at [165, 256] on div "Undo" at bounding box center [170, 303] width 11 height 4
click at [19, 99] on div at bounding box center [15, 97] width 10 height 10
click at [334, 256] on div at bounding box center [335, 303] width 10 height 10
click at [371, 256] on icon at bounding box center [371, 302] width 7 height 7
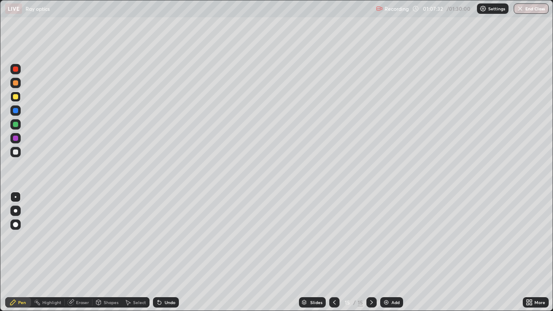
click at [398, 256] on div "Add" at bounding box center [392, 303] width 23 height 10
click at [16, 152] on div at bounding box center [15, 152] width 5 height 5
click at [106, 256] on div "Shapes" at bounding box center [111, 303] width 15 height 4
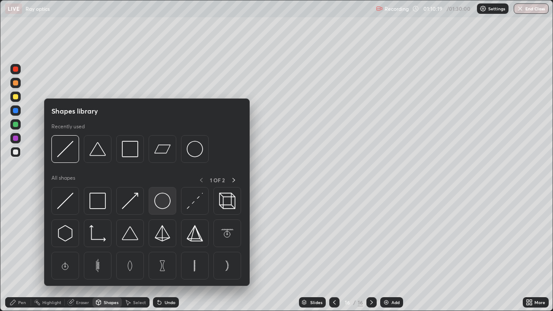
click at [159, 204] on img at bounding box center [162, 201] width 16 height 16
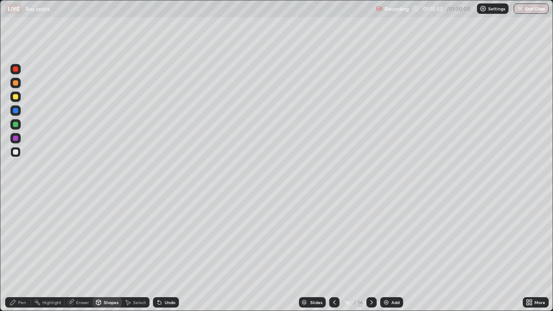
click at [165, 256] on div "Undo" at bounding box center [170, 303] width 11 height 4
click at [18, 256] on div "Pen" at bounding box center [18, 303] width 26 height 10
click at [166, 256] on div "Undo" at bounding box center [170, 303] width 11 height 4
click at [170, 256] on div "Undo" at bounding box center [170, 303] width 11 height 4
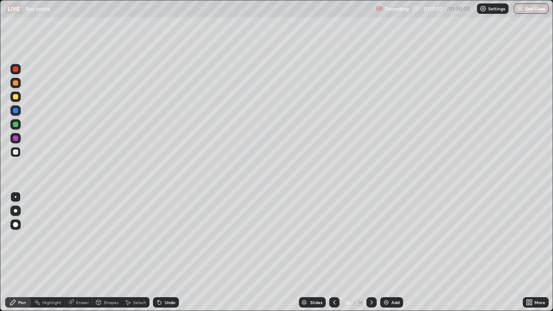
click at [165, 256] on div "Undo" at bounding box center [170, 303] width 11 height 4
click at [161, 256] on div "Undo" at bounding box center [166, 303] width 26 height 10
click at [157, 256] on div "Undo" at bounding box center [166, 303] width 26 height 10
click at [169, 256] on div "Undo" at bounding box center [170, 303] width 11 height 4
click at [166, 256] on div "Undo" at bounding box center [170, 303] width 11 height 4
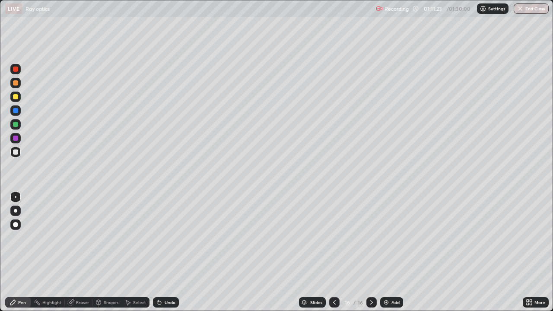
click at [166, 256] on div "Undo" at bounding box center [170, 303] width 11 height 4
click at [13, 96] on div at bounding box center [15, 96] width 5 height 5
click at [166, 256] on div "Undo" at bounding box center [166, 303] width 26 height 10
click at [163, 256] on div "Undo" at bounding box center [166, 303] width 26 height 10
click at [158, 256] on icon at bounding box center [159, 302] width 3 height 3
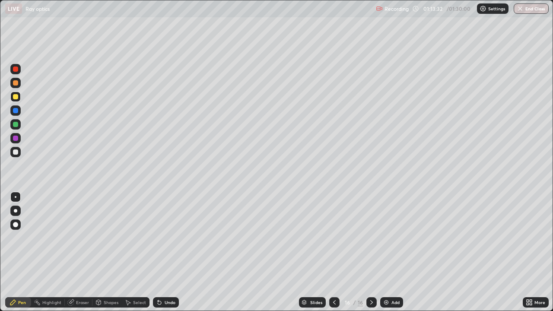
click at [159, 256] on icon at bounding box center [159, 302] width 3 height 3
click at [162, 256] on div "Undo" at bounding box center [166, 303] width 26 height 10
click at [15, 69] on div at bounding box center [15, 69] width 5 height 5
click at [169, 256] on div "Undo" at bounding box center [166, 303] width 26 height 10
click at [167, 256] on div "Undo" at bounding box center [170, 303] width 11 height 4
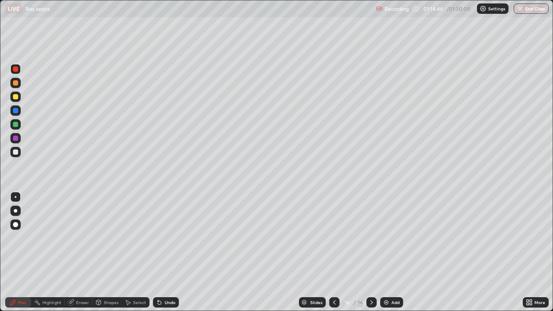
click at [166, 256] on div "Undo" at bounding box center [170, 303] width 11 height 4
click at [170, 256] on div "Undo" at bounding box center [170, 303] width 11 height 4
click at [16, 112] on div at bounding box center [15, 110] width 5 height 5
click at [163, 256] on div "Undo" at bounding box center [166, 303] width 26 height 10
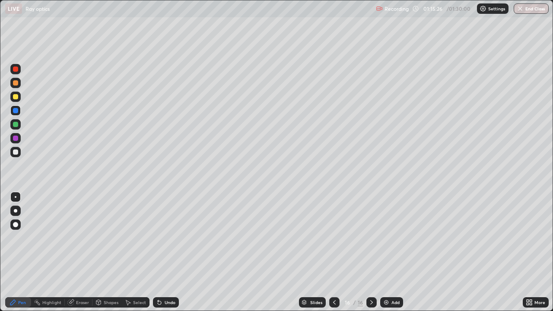
click at [162, 256] on div "Undo" at bounding box center [166, 303] width 26 height 10
click at [172, 256] on div "Undo" at bounding box center [170, 303] width 11 height 4
click at [392, 256] on div "Add" at bounding box center [396, 303] width 8 height 4
click at [19, 155] on div at bounding box center [15, 152] width 10 height 10
click at [172, 256] on div "Undo" at bounding box center [170, 303] width 11 height 4
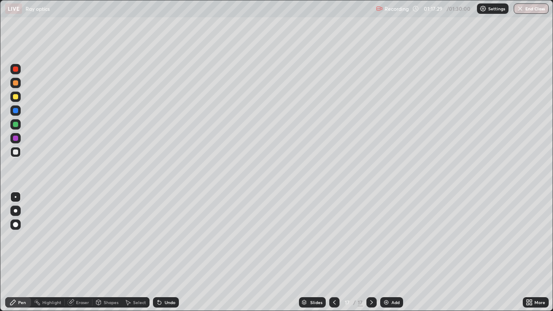
click at [165, 256] on div "Undo" at bounding box center [170, 303] width 11 height 4
click at [166, 256] on div "Undo" at bounding box center [166, 303] width 26 height 10
click at [169, 256] on div "Undo" at bounding box center [170, 303] width 11 height 4
click at [163, 256] on div "Undo" at bounding box center [166, 303] width 26 height 10
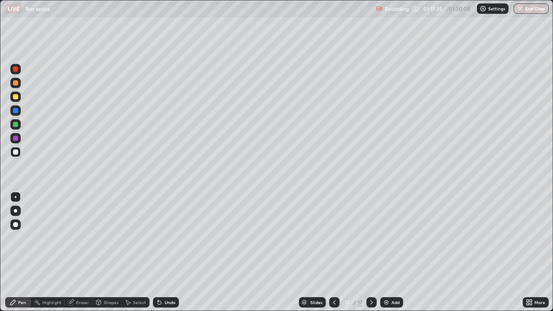
click at [169, 256] on div "Undo" at bounding box center [170, 303] width 11 height 4
click at [164, 256] on div "Undo" at bounding box center [166, 303] width 26 height 10
click at [18, 98] on div at bounding box center [15, 96] width 5 height 5
click at [162, 256] on icon at bounding box center [159, 302] width 7 height 7
click at [163, 256] on div "Undo" at bounding box center [166, 303] width 26 height 10
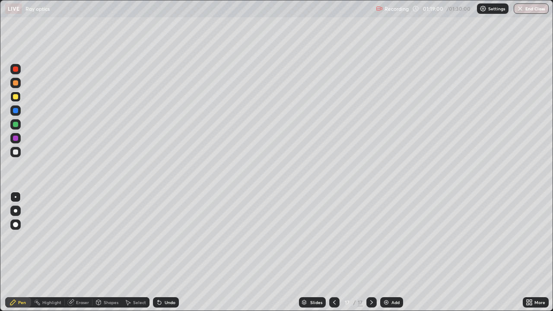
click at [165, 256] on div "Undo" at bounding box center [170, 303] width 11 height 4
click at [160, 256] on icon at bounding box center [159, 302] width 3 height 3
click at [156, 256] on icon at bounding box center [159, 302] width 7 height 7
click at [159, 256] on icon at bounding box center [159, 302] width 3 height 3
click at [168, 256] on div "Undo" at bounding box center [170, 303] width 11 height 4
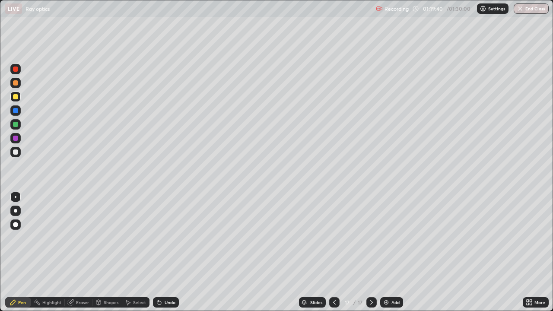
click at [170, 256] on div "Undo" at bounding box center [170, 303] width 11 height 4
click at [16, 70] on div at bounding box center [15, 69] width 5 height 5
click at [19, 152] on div at bounding box center [15, 152] width 10 height 10
click at [17, 71] on div at bounding box center [15, 69] width 5 height 5
click at [16, 96] on div at bounding box center [15, 96] width 5 height 5
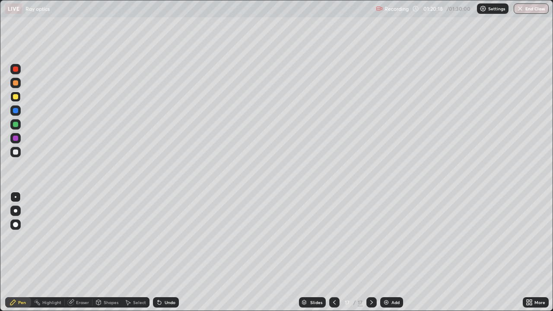
click at [17, 125] on div at bounding box center [15, 124] width 5 height 5
click at [163, 256] on div "Undo" at bounding box center [166, 303] width 26 height 10
click at [170, 256] on div "Undo" at bounding box center [170, 303] width 11 height 4
click at [165, 256] on div "Undo" at bounding box center [170, 303] width 11 height 4
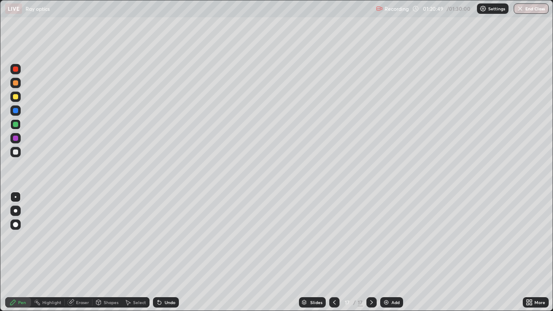
click at [165, 256] on div "Undo" at bounding box center [170, 303] width 11 height 4
click at [162, 256] on div "Undo" at bounding box center [166, 303] width 26 height 10
click at [161, 256] on icon at bounding box center [159, 302] width 7 height 7
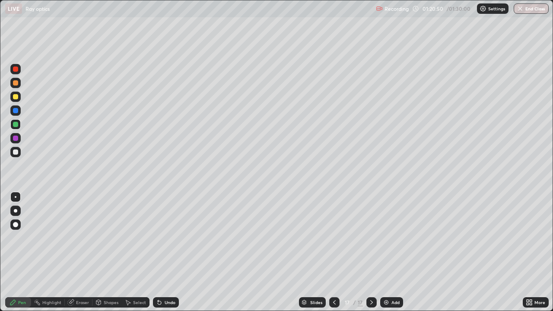
click at [160, 256] on icon at bounding box center [159, 302] width 7 height 7
click at [161, 256] on icon at bounding box center [159, 302] width 7 height 7
click at [162, 256] on icon at bounding box center [159, 302] width 7 height 7
click at [162, 256] on div "Undo" at bounding box center [166, 303] width 26 height 10
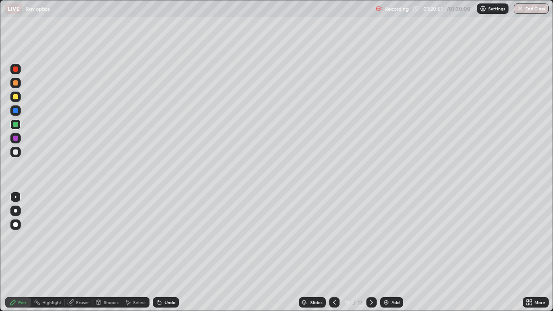
click at [161, 256] on icon at bounding box center [159, 302] width 7 height 7
click at [162, 256] on div "Undo" at bounding box center [166, 303] width 26 height 10
click at [163, 256] on div "Undo" at bounding box center [166, 303] width 26 height 10
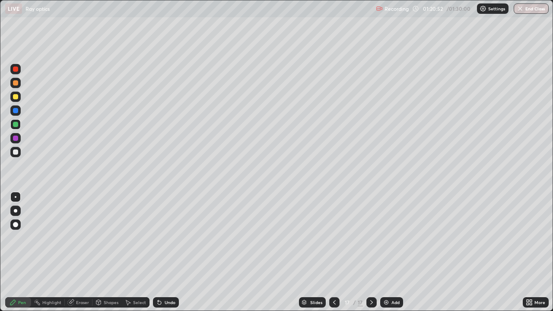
click at [163, 256] on div "Undo" at bounding box center [166, 303] width 26 height 10
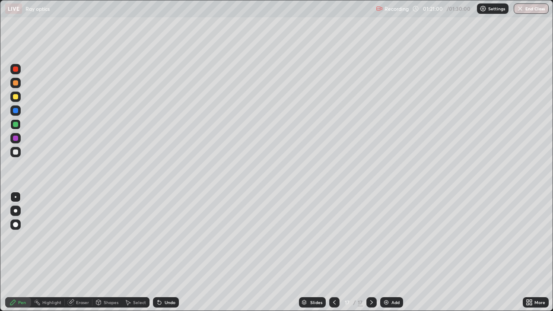
click at [165, 256] on div "Undo" at bounding box center [170, 303] width 11 height 4
click at [166, 256] on div "Undo" at bounding box center [170, 303] width 11 height 4
click at [164, 256] on div "Undo" at bounding box center [166, 303] width 26 height 10
click at [163, 256] on div "Undo" at bounding box center [166, 303] width 26 height 10
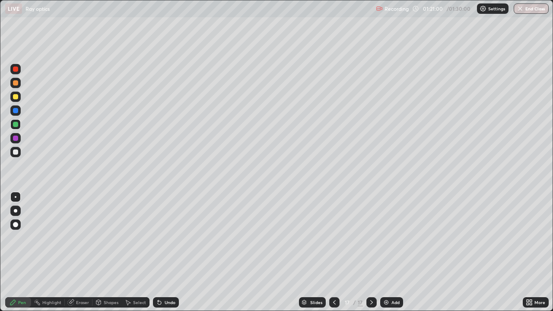
click at [163, 256] on div "Undo" at bounding box center [166, 303] width 26 height 10
click at [162, 256] on div "Undo" at bounding box center [166, 303] width 26 height 10
click at [163, 256] on div "Undo" at bounding box center [166, 303] width 26 height 10
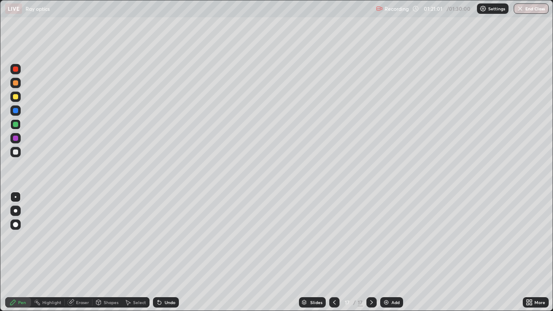
click at [163, 256] on div "Undo" at bounding box center [166, 303] width 26 height 10
click at [162, 256] on div "Undo" at bounding box center [166, 303] width 26 height 10
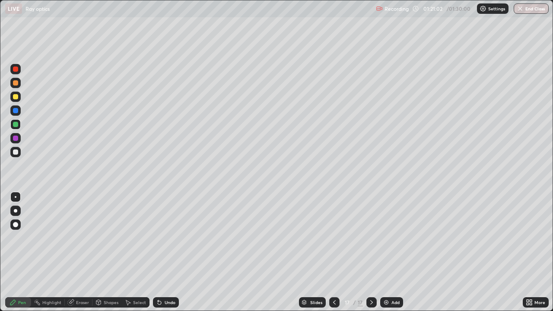
click at [162, 256] on div "Undo" at bounding box center [166, 303] width 26 height 10
click at [109, 256] on div "Shapes" at bounding box center [111, 303] width 15 height 4
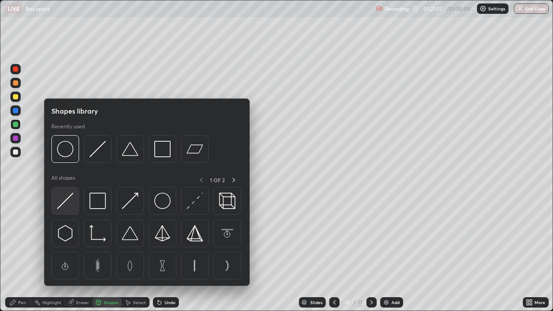
click at [67, 202] on img at bounding box center [65, 201] width 16 height 16
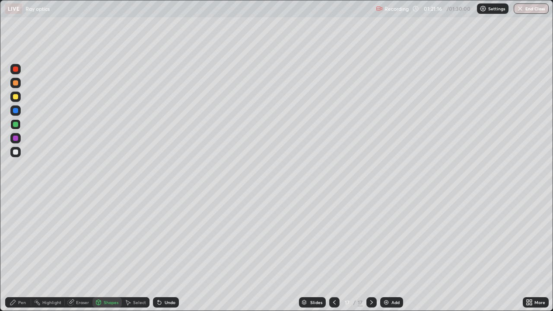
click at [76, 256] on div "Eraser" at bounding box center [82, 303] width 13 height 4
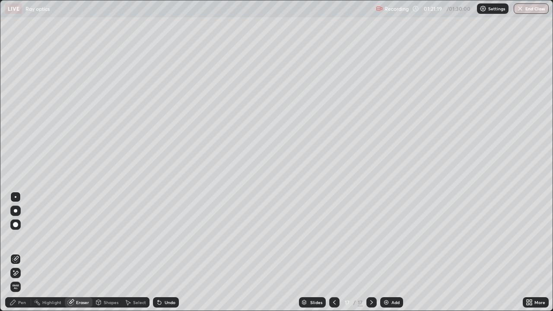
click at [165, 256] on div "Undo" at bounding box center [166, 303] width 26 height 10
click at [21, 256] on div "Pen" at bounding box center [18, 303] width 26 height 10
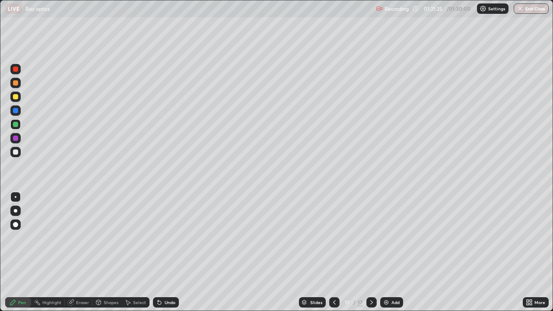
click at [14, 97] on div at bounding box center [15, 96] width 5 height 5
click at [16, 125] on div at bounding box center [15, 124] width 5 height 5
click at [17, 151] on div at bounding box center [15, 152] width 5 height 5
click at [16, 125] on div at bounding box center [15, 124] width 5 height 5
click at [18, 70] on div at bounding box center [15, 69] width 5 height 5
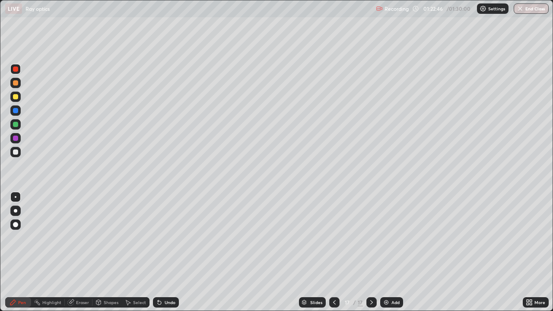
click at [15, 85] on div at bounding box center [15, 82] width 5 height 5
click at [20, 70] on div at bounding box center [15, 69] width 10 height 10
click at [17, 99] on div at bounding box center [15, 97] width 10 height 10
click at [107, 256] on div "Shapes" at bounding box center [111, 303] width 15 height 4
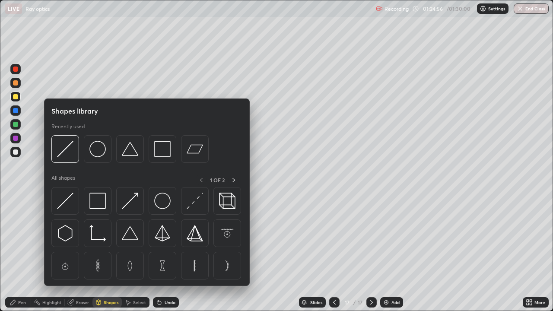
click at [24, 256] on div "Erase all" at bounding box center [15, 155] width 21 height 277
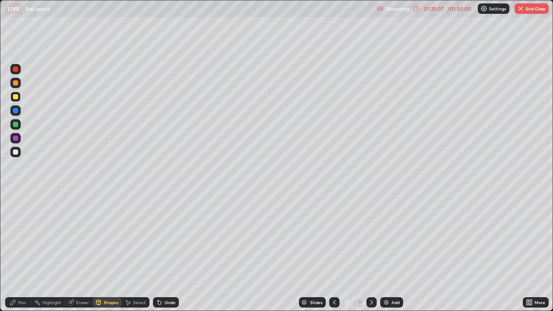
click at [18, 256] on div "Pen" at bounding box center [18, 303] width 26 height 10
click at [78, 256] on div "Eraser" at bounding box center [79, 303] width 28 height 10
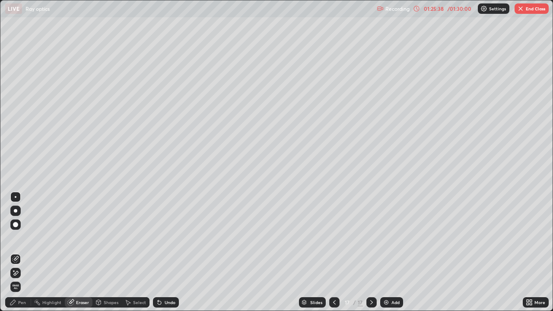
click at [110, 256] on div "Shapes" at bounding box center [111, 303] width 15 height 4
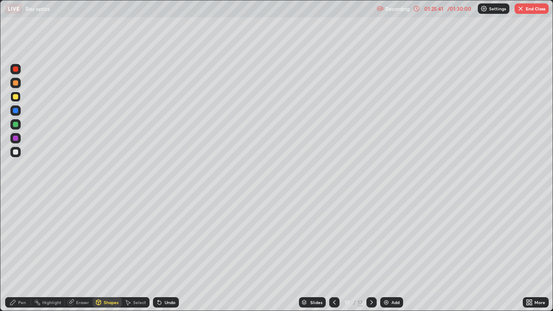
click at [136, 256] on div "Select" at bounding box center [136, 303] width 28 height 10
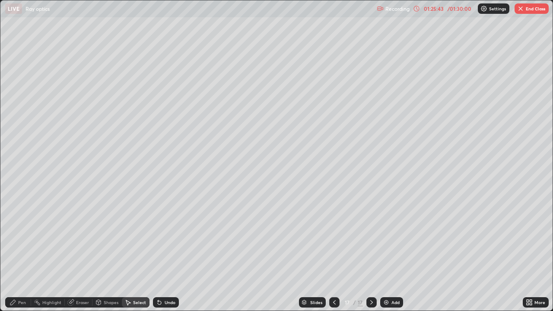
click at [22, 38] on div "Erase all" at bounding box center [15, 155] width 21 height 277
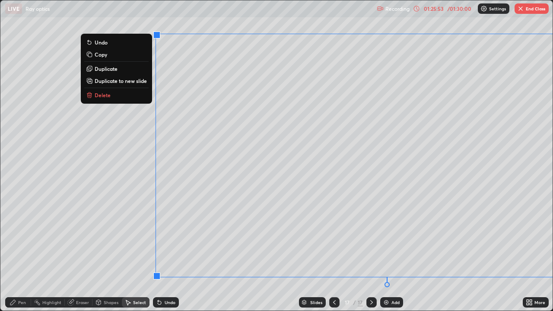
click at [97, 194] on div "0 ° Undo Copy Duplicate Duplicate to new slide Delete" at bounding box center [276, 155] width 553 height 310
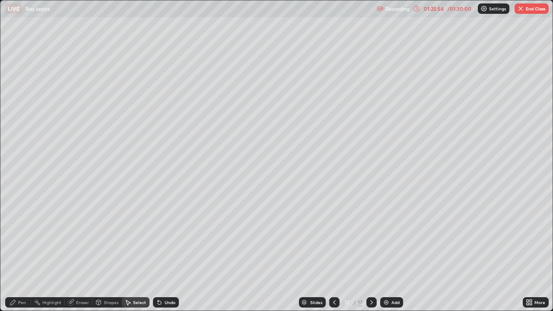
click at [21, 256] on div "Pen" at bounding box center [18, 303] width 26 height 10
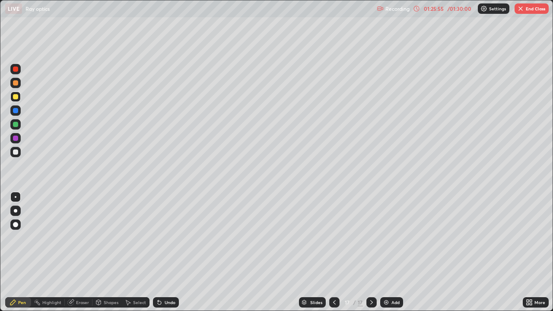
click at [16, 157] on div at bounding box center [15, 152] width 10 height 10
click at [168, 256] on div "Undo" at bounding box center [170, 303] width 11 height 4
click at [15, 97] on div at bounding box center [15, 96] width 5 height 5
click at [14, 85] on div at bounding box center [15, 82] width 5 height 5
click at [165, 256] on div "Undo" at bounding box center [170, 303] width 11 height 4
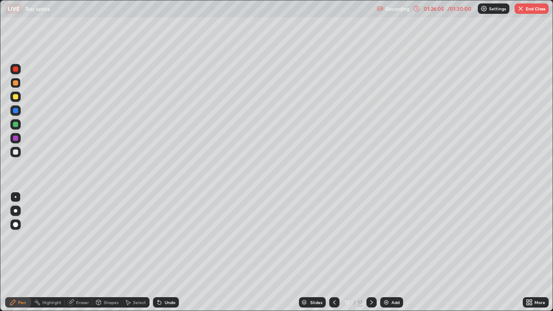
click at [165, 256] on div "Undo" at bounding box center [170, 303] width 11 height 4
click at [166, 256] on div "Undo" at bounding box center [166, 303] width 26 height 10
click at [19, 67] on div at bounding box center [15, 69] width 10 height 10
click at [20, 154] on div at bounding box center [15, 152] width 10 height 10
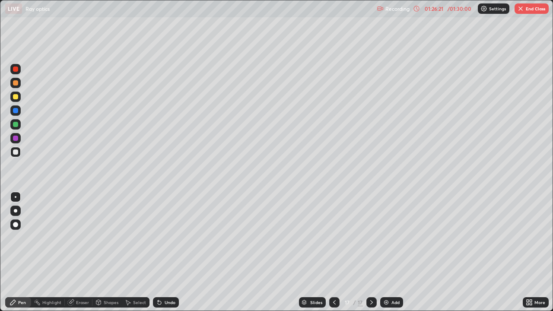
click at [164, 256] on div "Undo" at bounding box center [166, 303] width 26 height 10
click at [16, 138] on div at bounding box center [15, 138] width 5 height 5
click at [16, 111] on div at bounding box center [15, 110] width 5 height 5
click at [104, 256] on div "Shapes" at bounding box center [111, 303] width 15 height 4
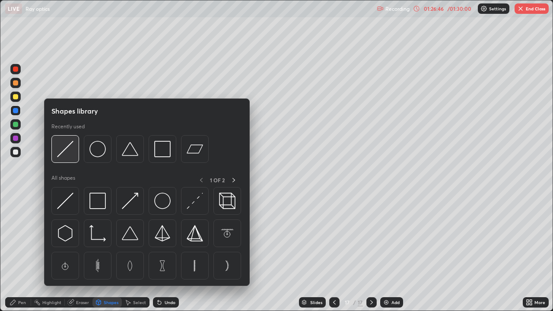
click at [70, 153] on img at bounding box center [65, 149] width 16 height 16
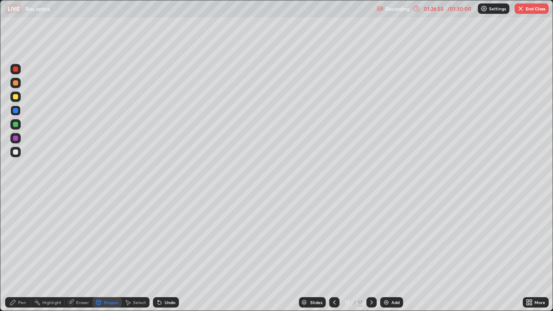
click at [23, 256] on div "Pen" at bounding box center [22, 303] width 8 height 4
click at [81, 256] on div "Eraser" at bounding box center [79, 303] width 28 height 10
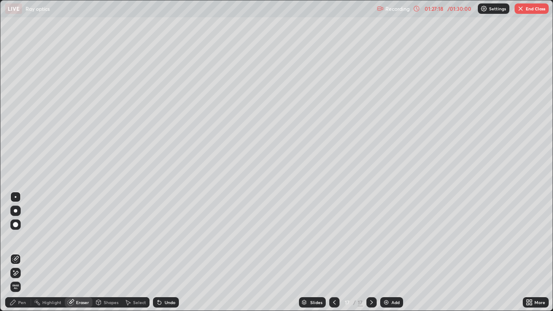
click at [24, 256] on div "Pen" at bounding box center [22, 303] width 8 height 4
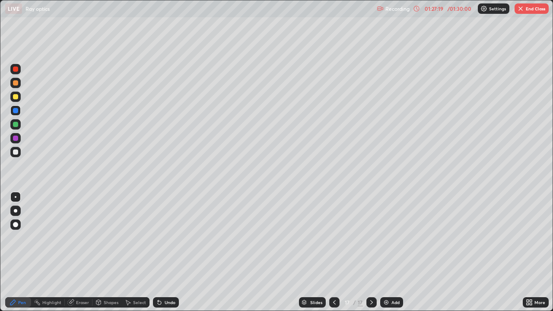
click at [16, 122] on div at bounding box center [15, 124] width 5 height 5
click at [14, 98] on div at bounding box center [15, 96] width 5 height 5
click at [18, 72] on div at bounding box center [15, 69] width 10 height 10
click at [166, 256] on div "Undo" at bounding box center [170, 303] width 11 height 4
click at [166, 256] on div "Undo" at bounding box center [166, 303] width 26 height 10
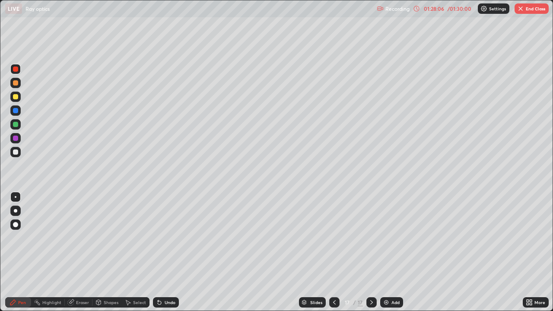
click at [165, 256] on div "Undo" at bounding box center [170, 303] width 11 height 4
click at [163, 256] on div "Undo" at bounding box center [166, 303] width 26 height 10
click at [165, 256] on div "Undo" at bounding box center [170, 303] width 11 height 4
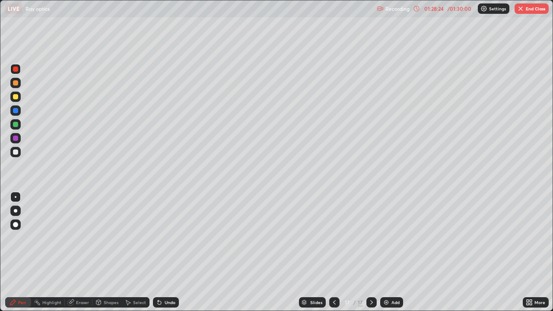
click at [17, 155] on div at bounding box center [15, 152] width 10 height 10
click at [16, 69] on div at bounding box center [15, 69] width 5 height 5
click at [16, 156] on div at bounding box center [15, 152] width 10 height 10
click at [394, 256] on div "Add" at bounding box center [392, 303] width 23 height 10
click at [169, 256] on div "Undo" at bounding box center [170, 303] width 11 height 4
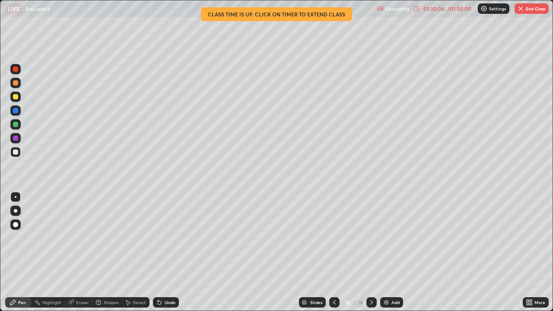
click at [18, 70] on div at bounding box center [15, 69] width 5 height 5
click at [530, 9] on button "End Class" at bounding box center [532, 8] width 34 height 10
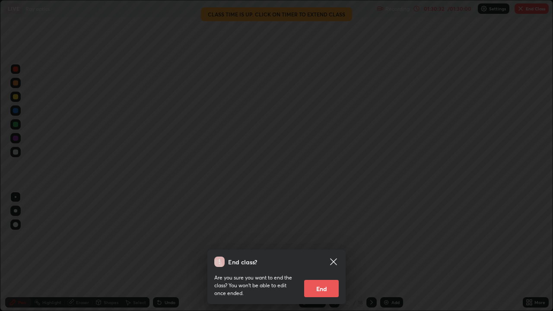
click at [322, 256] on button "End" at bounding box center [321, 288] width 35 height 17
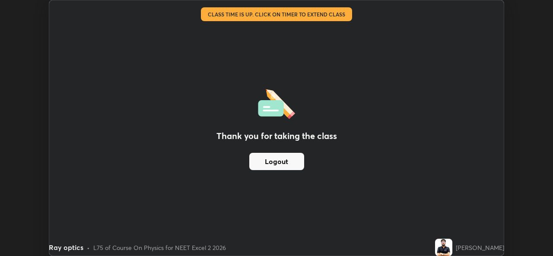
scroll to position [42985, 42688]
